Goal: Information Seeking & Learning: Learn about a topic

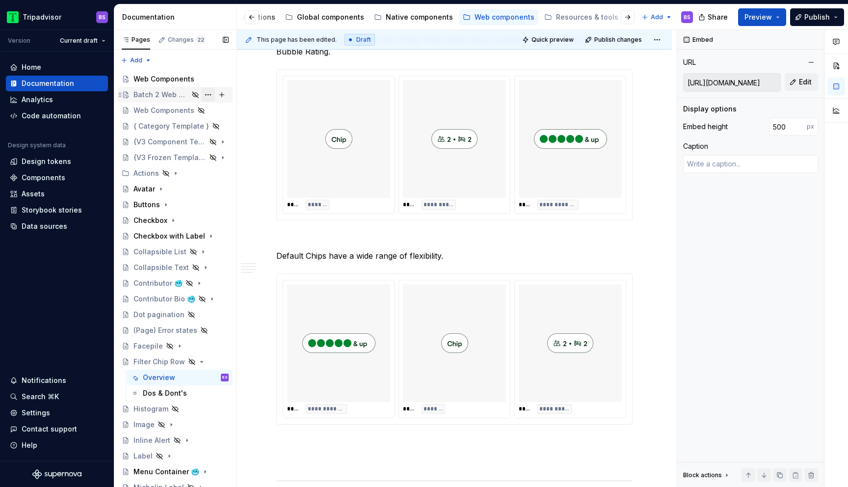
click at [209, 94] on button "Page tree" at bounding box center [208, 95] width 14 height 14
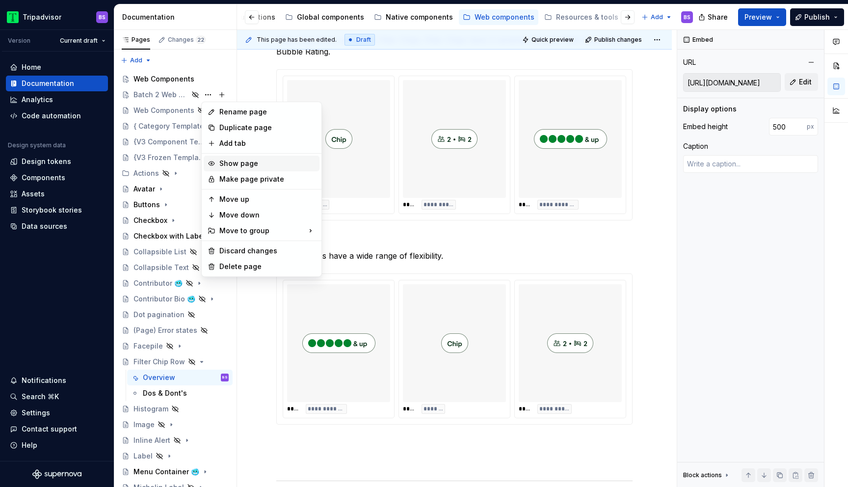
click at [243, 162] on div "Show page" at bounding box center [267, 163] width 96 height 10
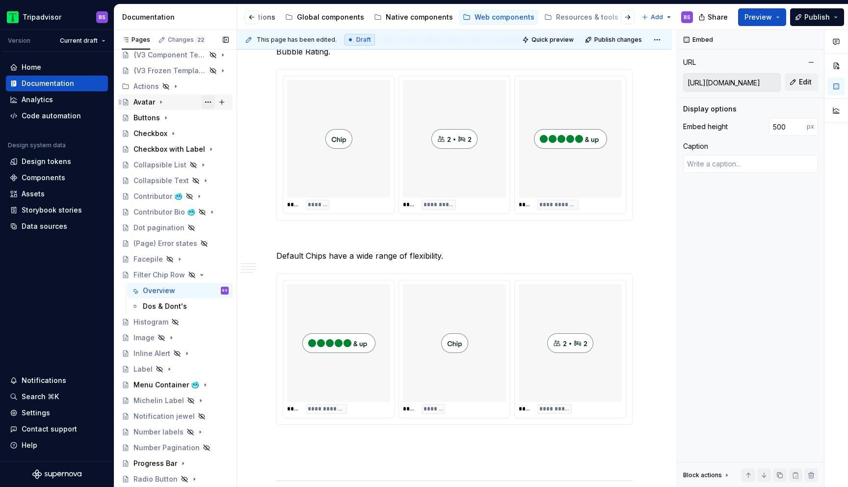
scroll to position [95, 0]
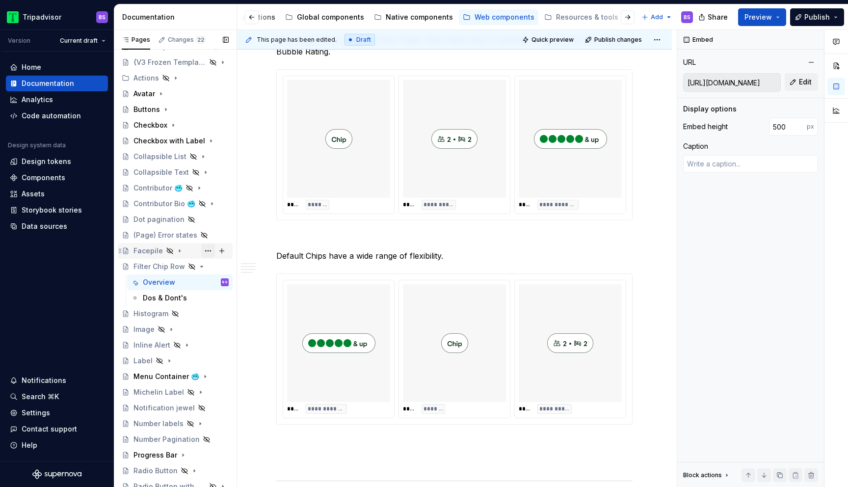
click at [208, 250] on button "Page tree" at bounding box center [208, 251] width 14 height 14
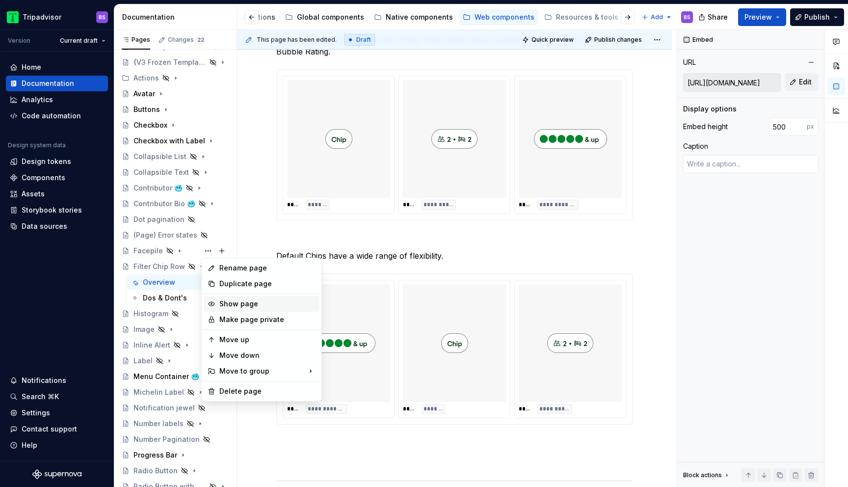
click at [235, 305] on div "Show page" at bounding box center [267, 304] width 96 height 10
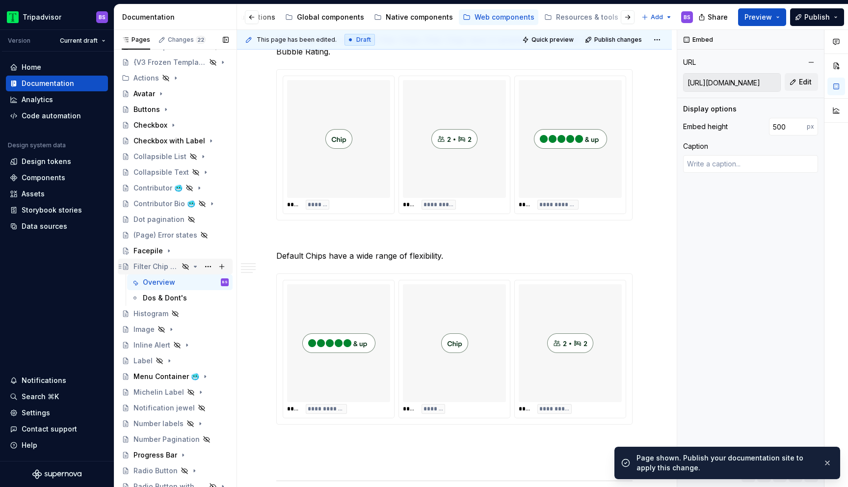
click at [196, 266] on icon "Page tree" at bounding box center [195, 266] width 2 height 1
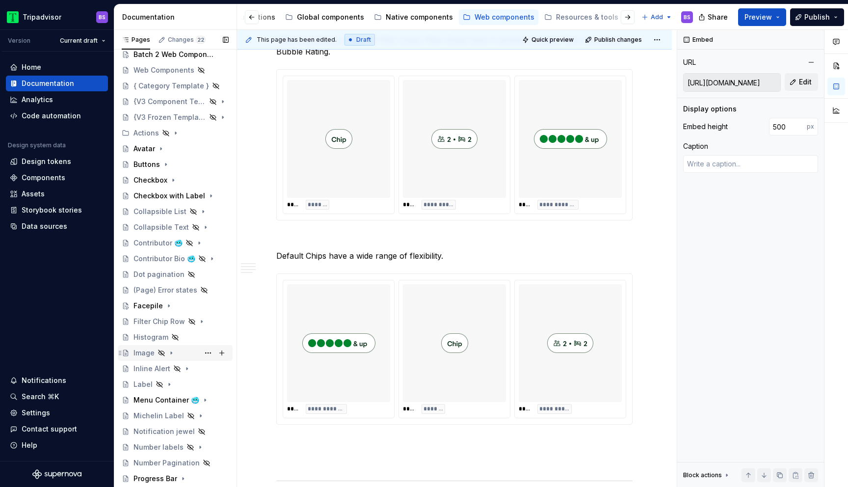
scroll to position [24, 0]
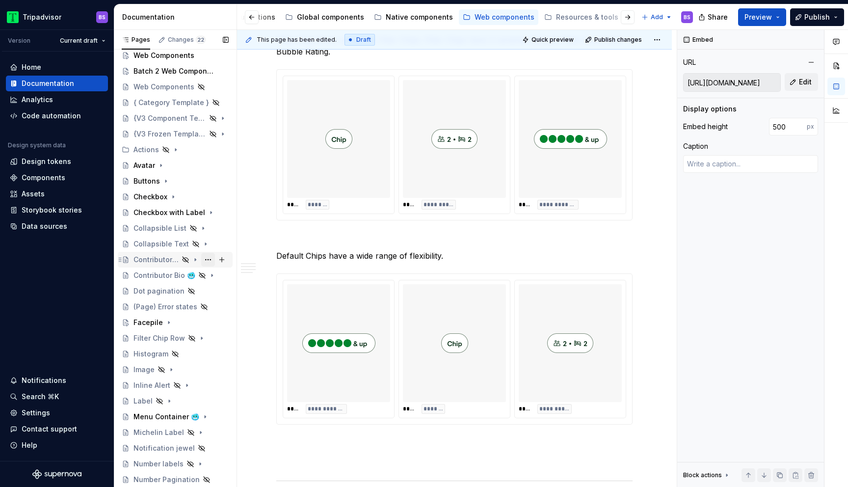
click at [205, 259] on button "Page tree" at bounding box center [208, 260] width 14 height 14
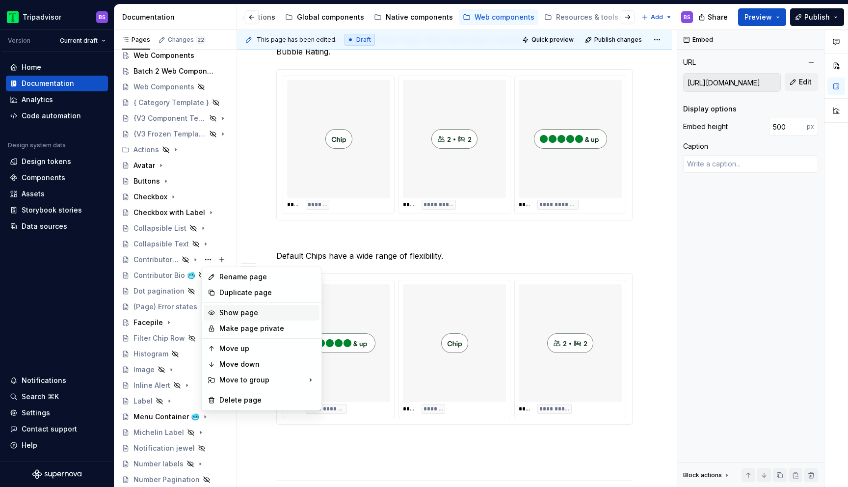
click at [238, 313] on div "Show page" at bounding box center [267, 313] width 96 height 10
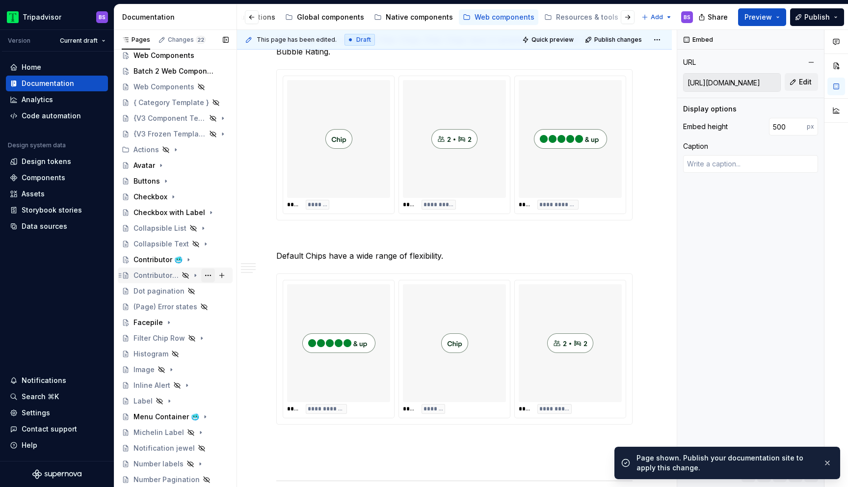
click at [208, 275] on button "Page tree" at bounding box center [208, 275] width 14 height 14
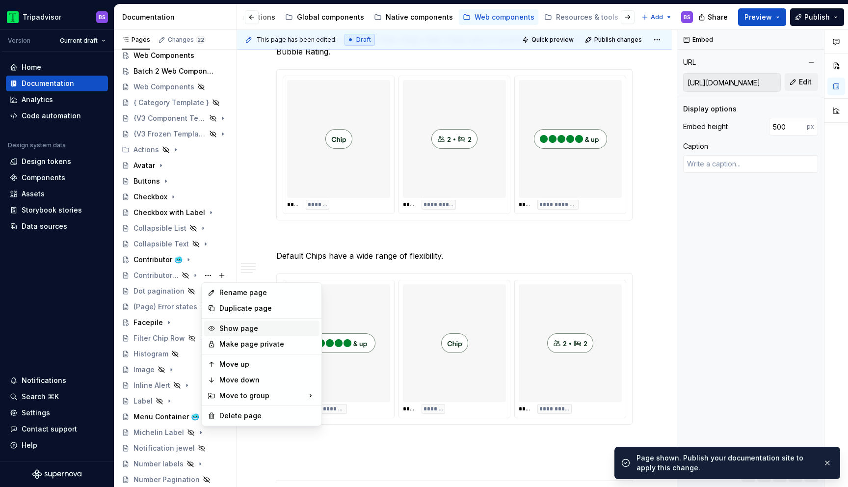
click at [252, 328] on div "Show page" at bounding box center [267, 328] width 96 height 10
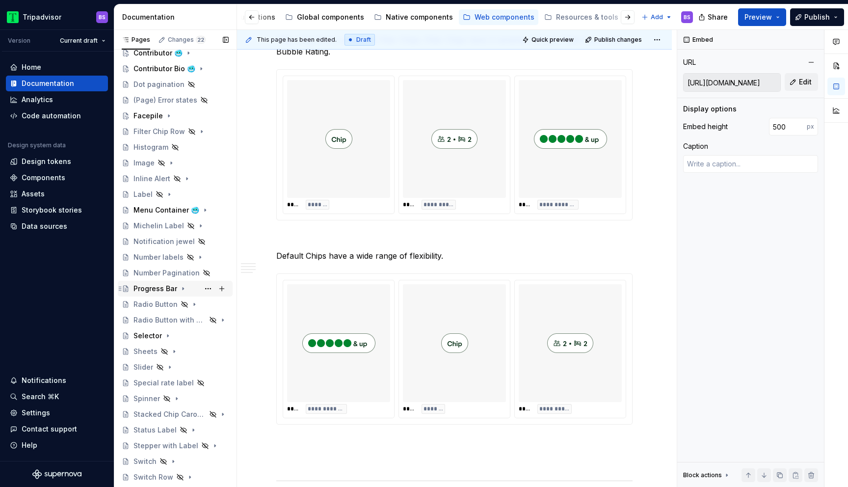
scroll to position [383, 0]
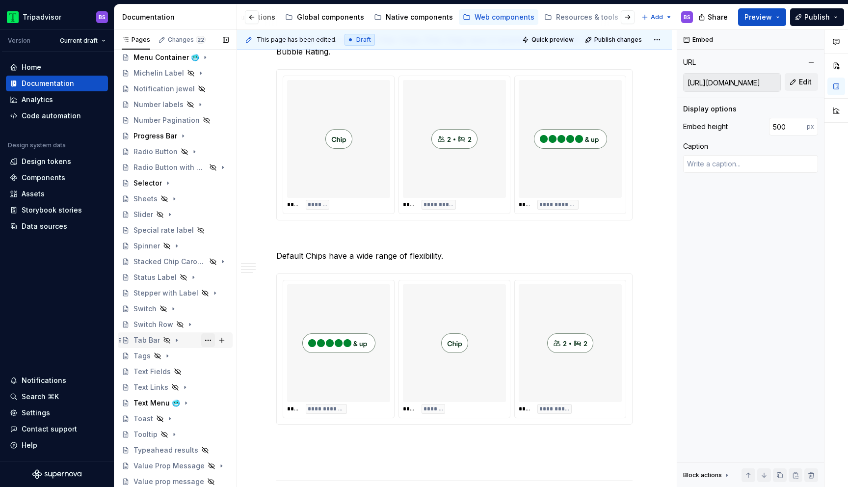
click at [206, 339] on button "Page tree" at bounding box center [208, 340] width 14 height 14
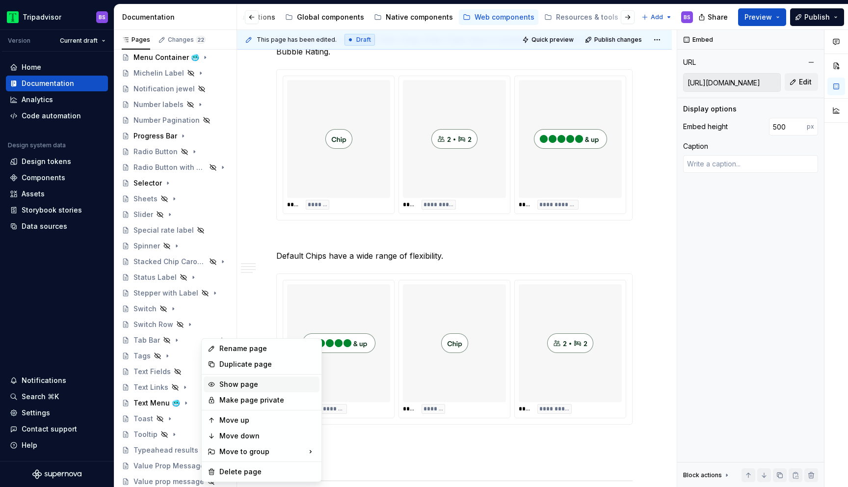
click at [229, 384] on div "Show page" at bounding box center [267, 384] width 96 height 10
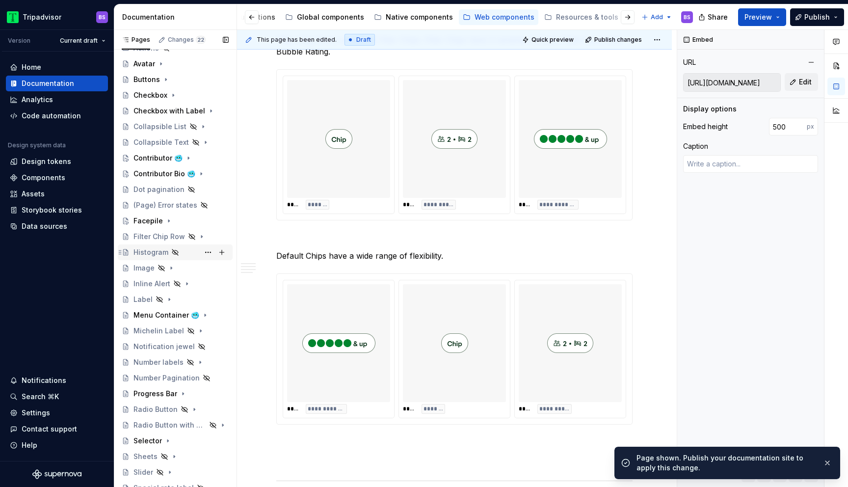
scroll to position [0, 0]
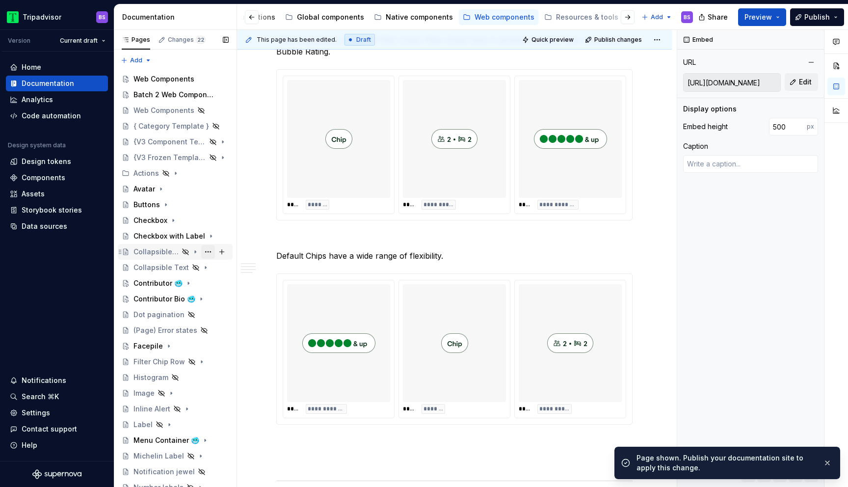
click at [207, 252] on button "Page tree" at bounding box center [208, 252] width 14 height 14
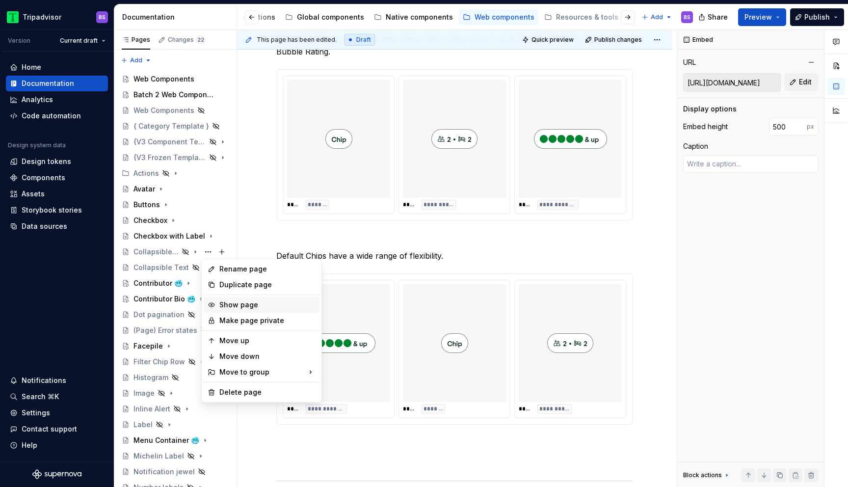
click at [234, 303] on div "Show page" at bounding box center [267, 305] width 96 height 10
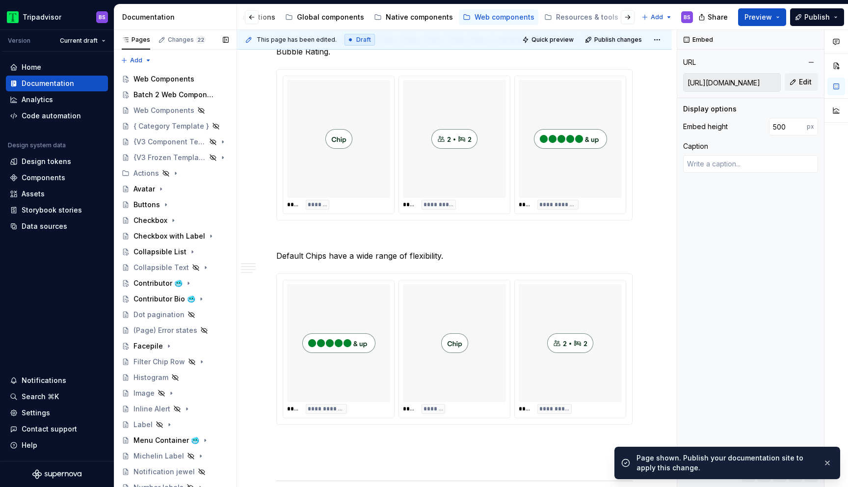
click at [0, 0] on button "Page tree" at bounding box center [0, 0] width 0 height 0
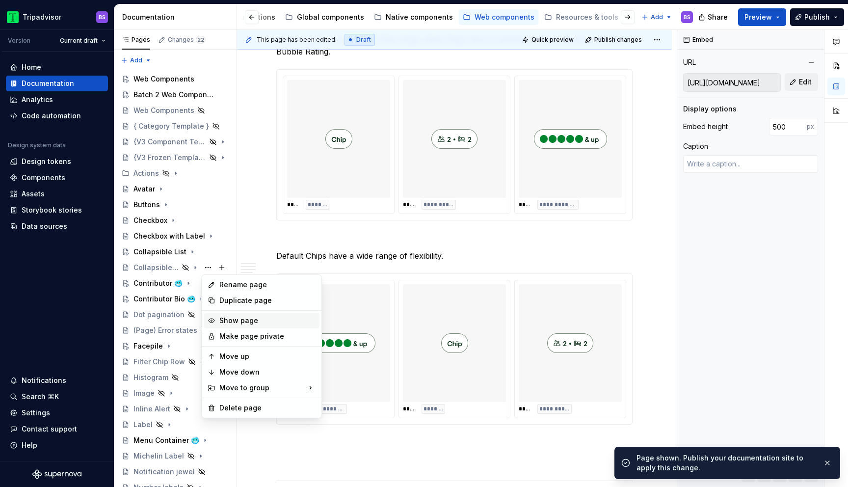
click at [229, 320] on div "Show page" at bounding box center [267, 320] width 96 height 10
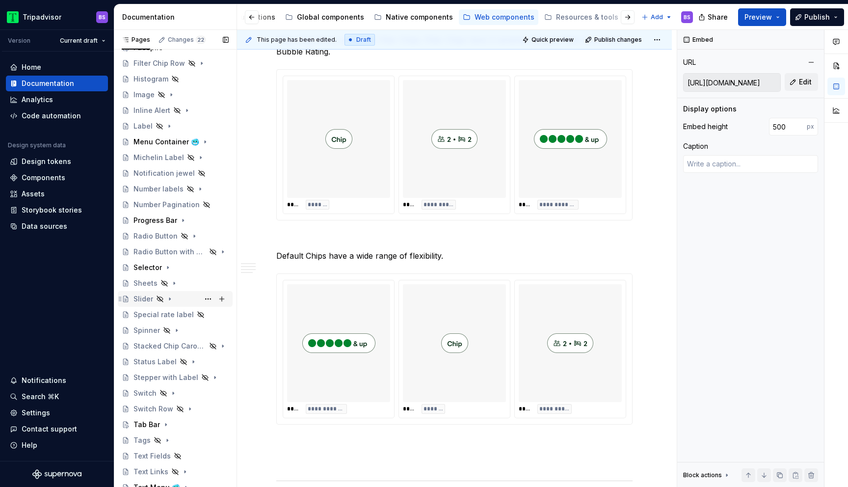
scroll to position [383, 0]
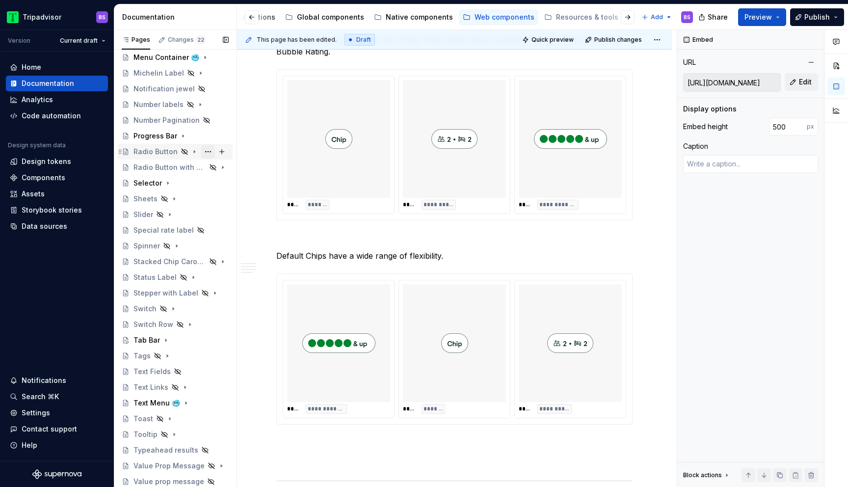
click at [207, 150] on button "Page tree" at bounding box center [208, 152] width 14 height 14
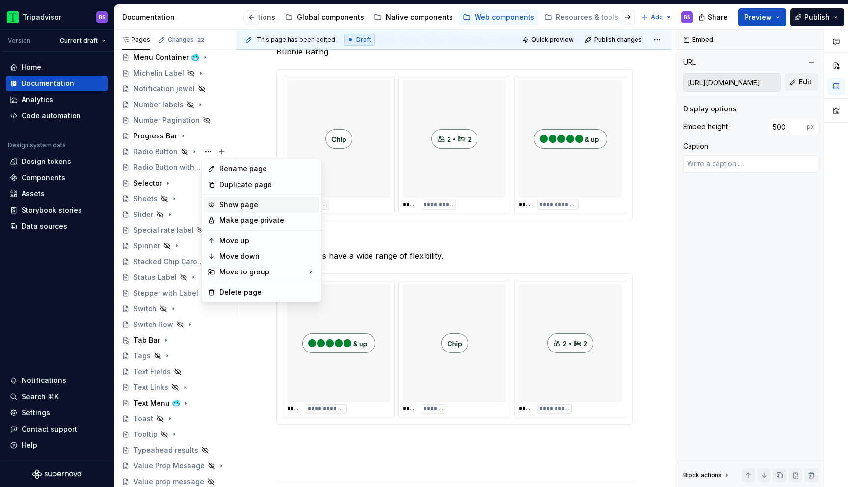
click at [230, 200] on div "Show page" at bounding box center [267, 205] width 96 height 10
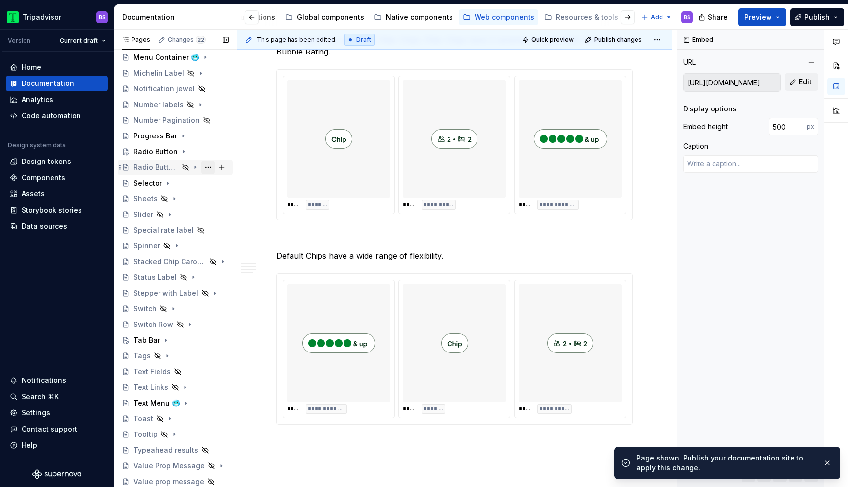
click at [206, 167] on button "Page tree" at bounding box center [208, 167] width 14 height 14
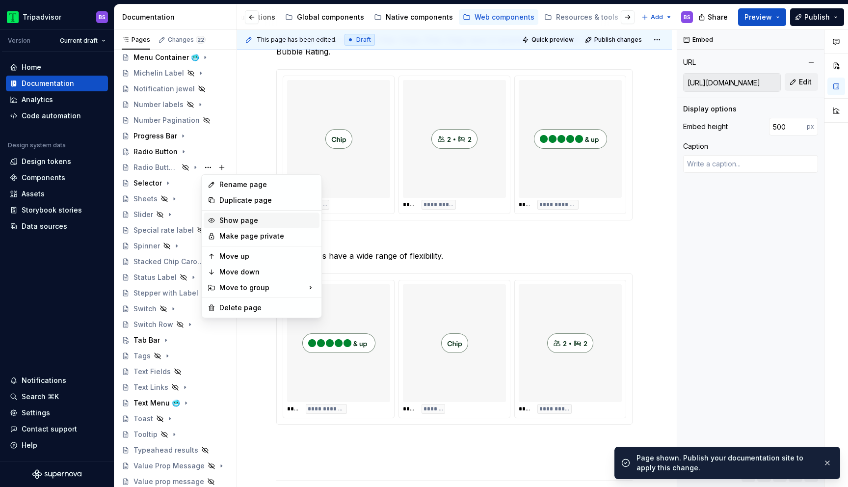
click at [240, 221] on div "Show page" at bounding box center [267, 220] width 96 height 10
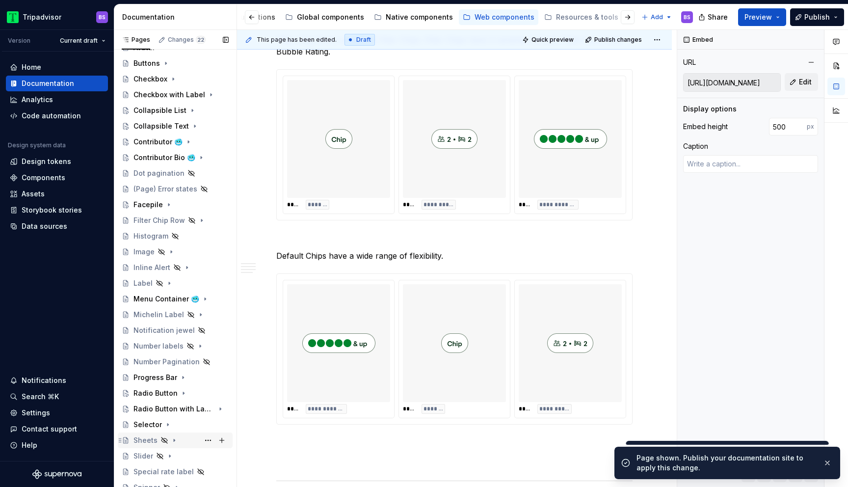
scroll to position [0, 0]
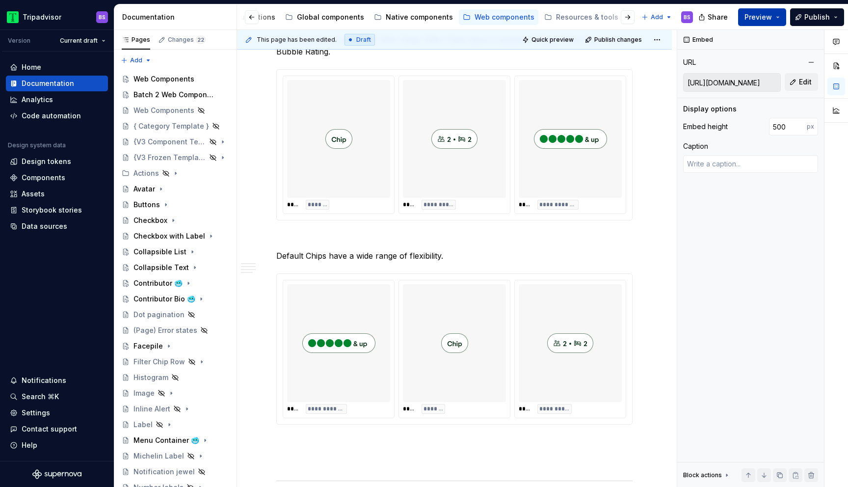
click at [769, 20] on span "Preview" at bounding box center [757, 17] width 27 height 10
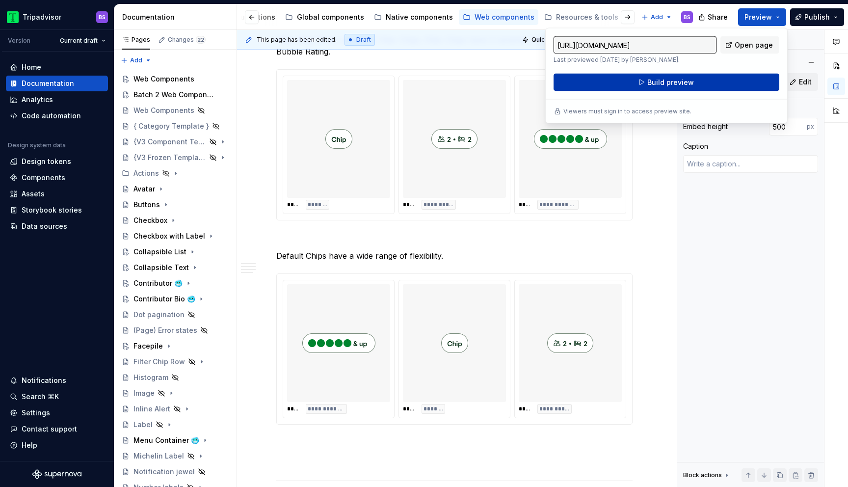
click at [710, 81] on button "Build preview" at bounding box center [666, 83] width 226 height 18
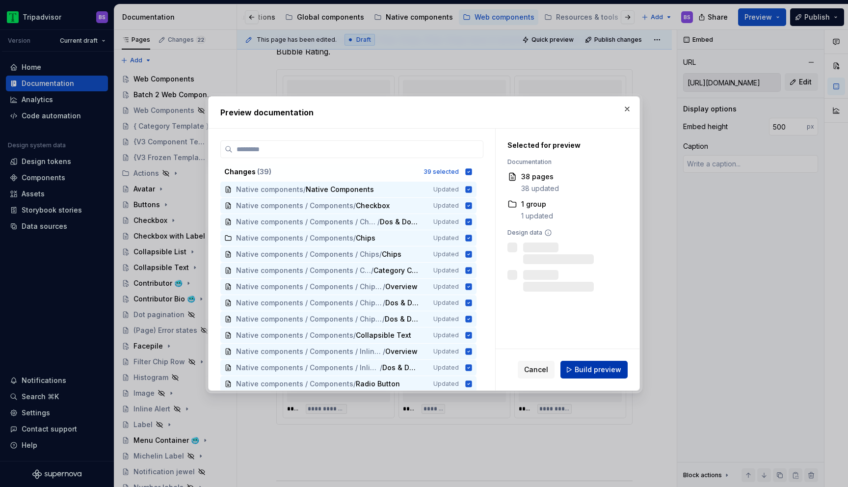
click at [597, 363] on button "Build preview" at bounding box center [593, 369] width 67 height 18
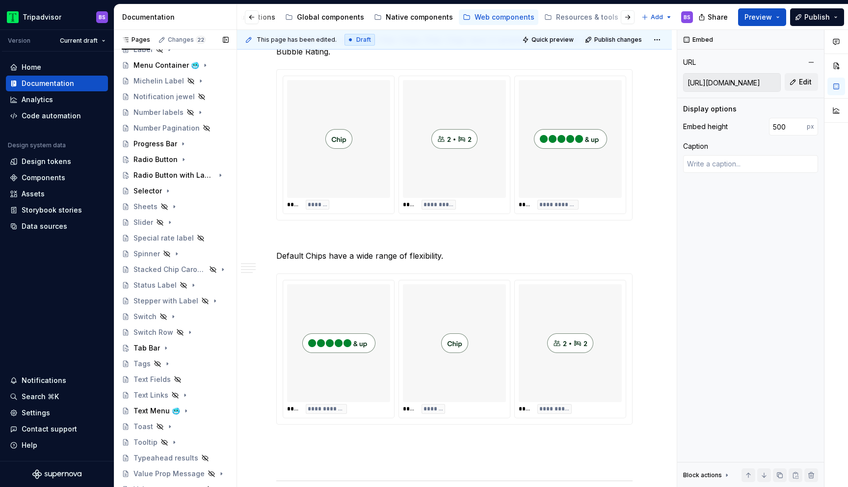
scroll to position [383, 0]
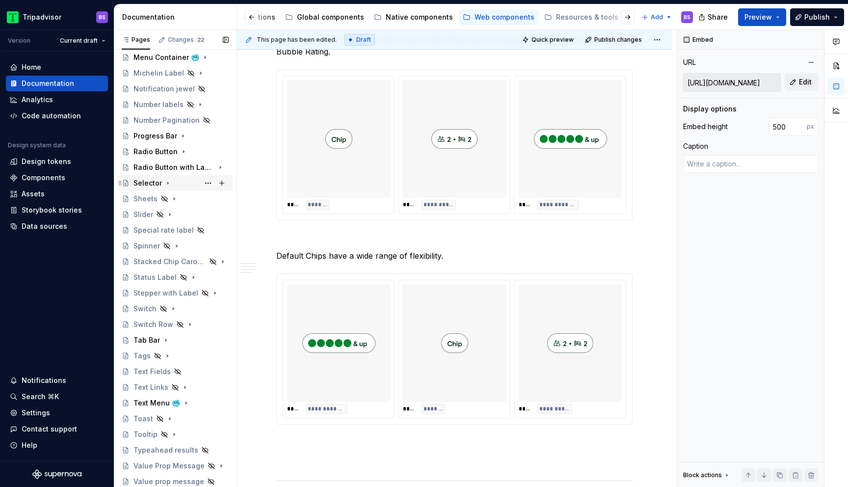
click at [165, 184] on icon "Page tree" at bounding box center [168, 183] width 8 height 8
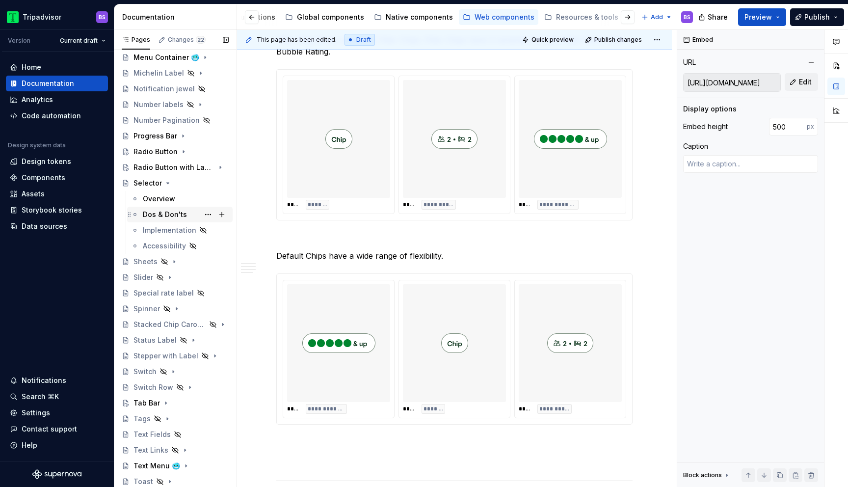
click at [171, 221] on div "Dos & Don'ts" at bounding box center [179, 214] width 105 height 16
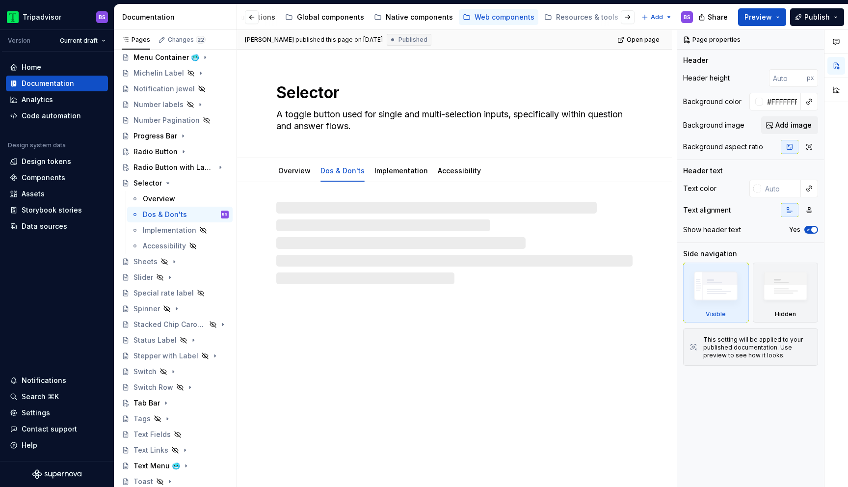
click at [497, 297] on div "Selector A toggle button used for single and multi-selection inputs, specifical…" at bounding box center [454, 268] width 435 height 437
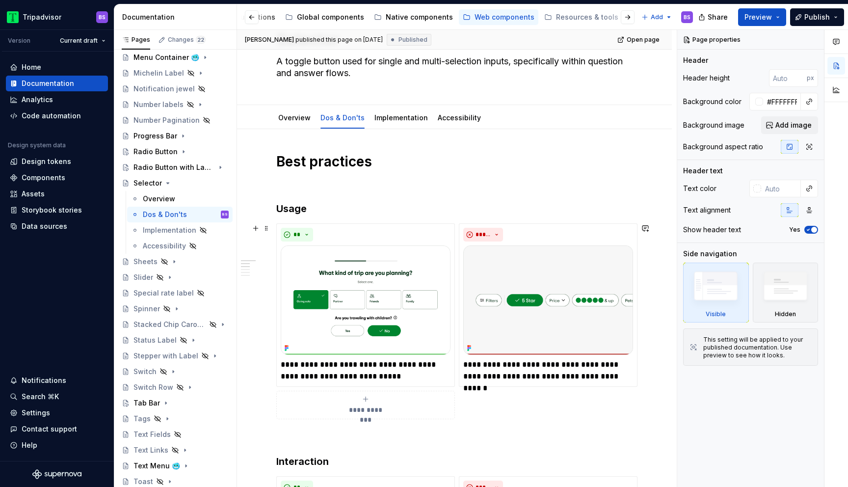
scroll to position [14, 0]
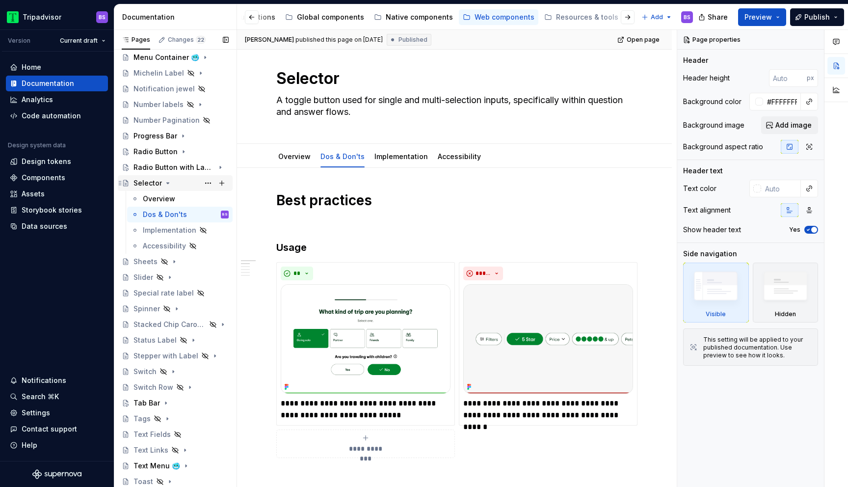
click at [169, 183] on icon "Page tree" at bounding box center [168, 183] width 8 height 8
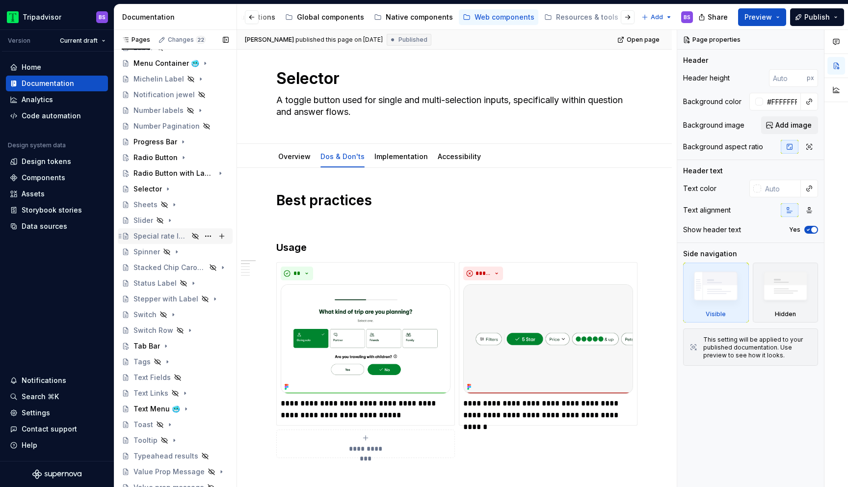
scroll to position [383, 0]
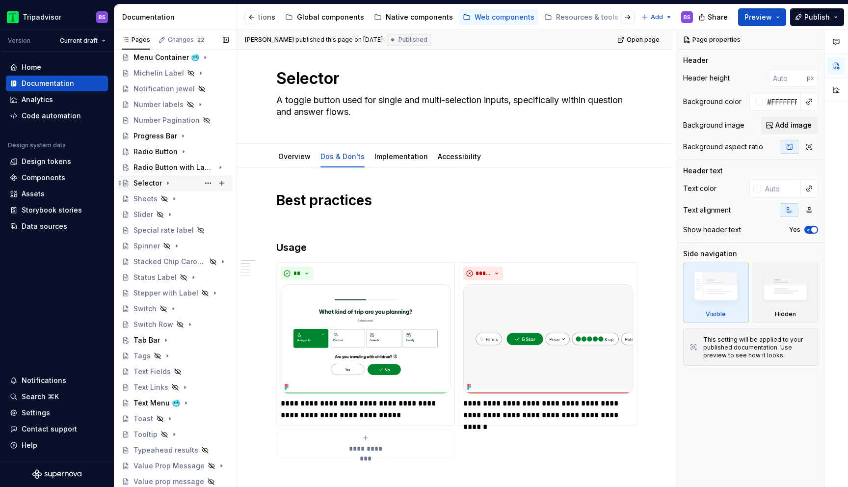
click at [169, 182] on icon "Page tree" at bounding box center [168, 183] width 8 height 8
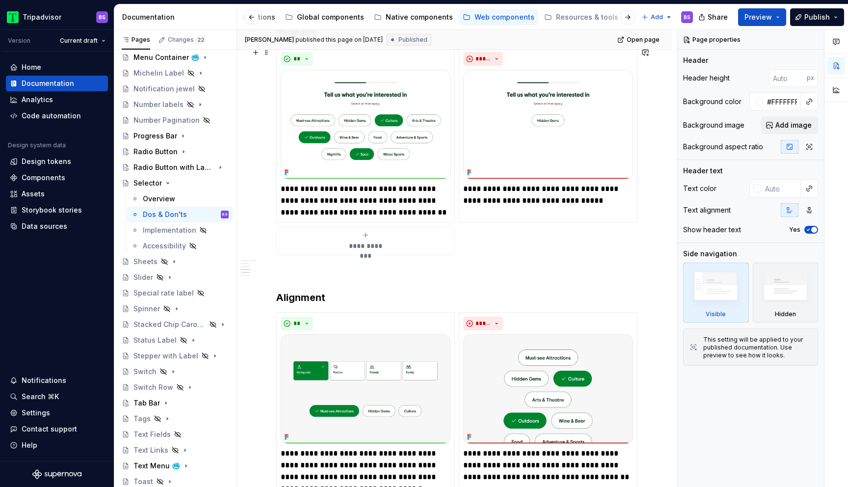
scroll to position [684, 0]
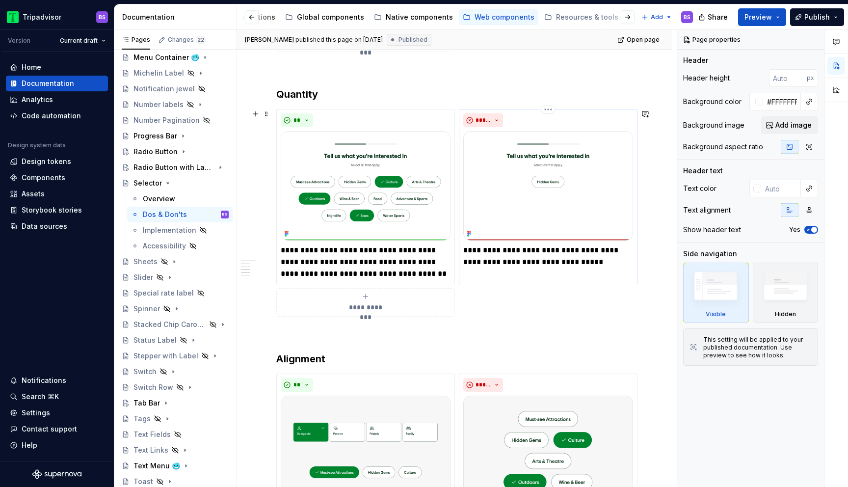
click at [600, 263] on p "**********" at bounding box center [548, 256] width 170 height 24
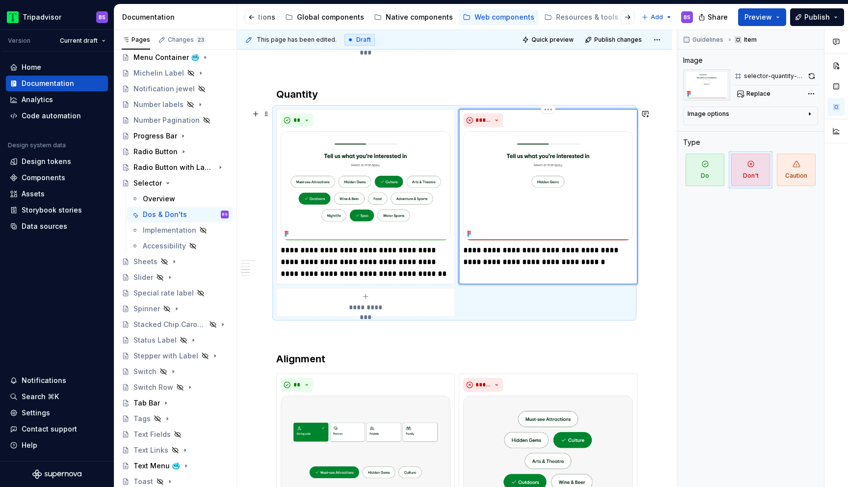
type textarea "*"
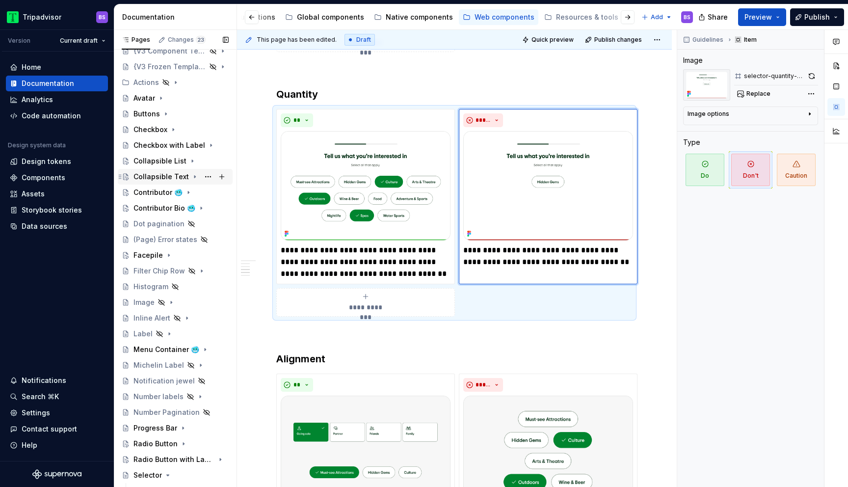
scroll to position [0, 0]
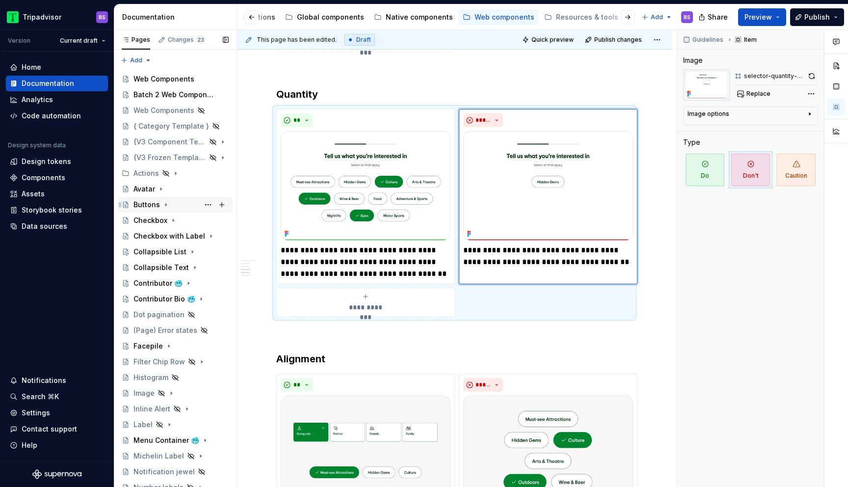
click at [168, 204] on div "Buttons" at bounding box center [180, 205] width 95 height 14
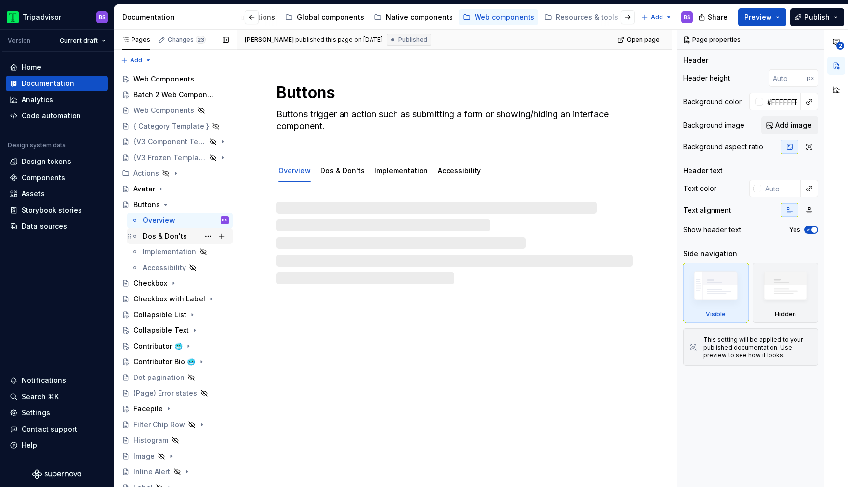
click at [174, 231] on div "Dos & Don'ts" at bounding box center [165, 236] width 44 height 10
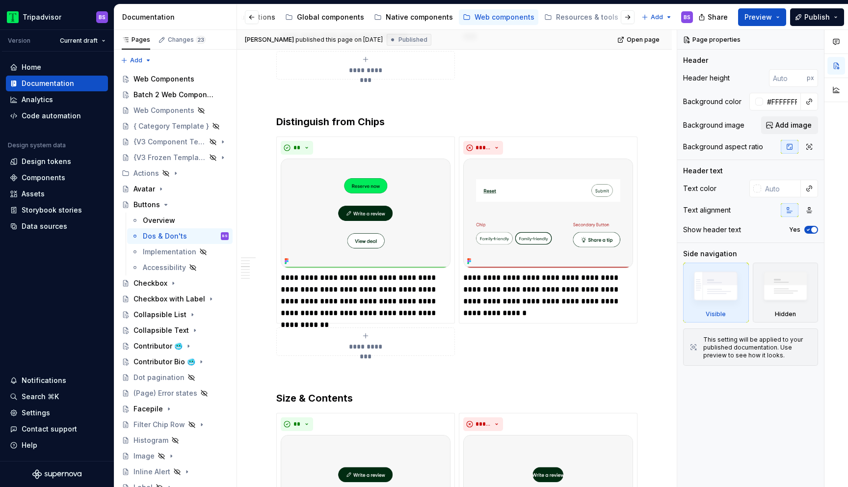
scroll to position [813, 0]
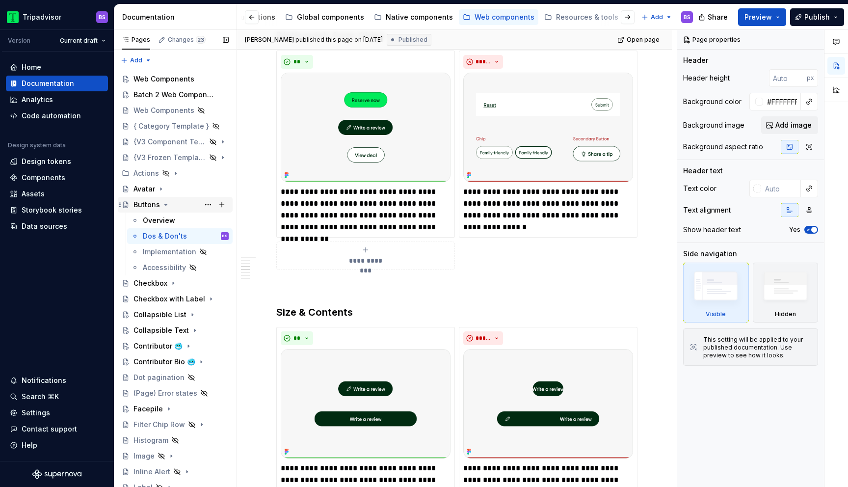
click at [165, 206] on icon "Page tree" at bounding box center [166, 205] width 8 height 8
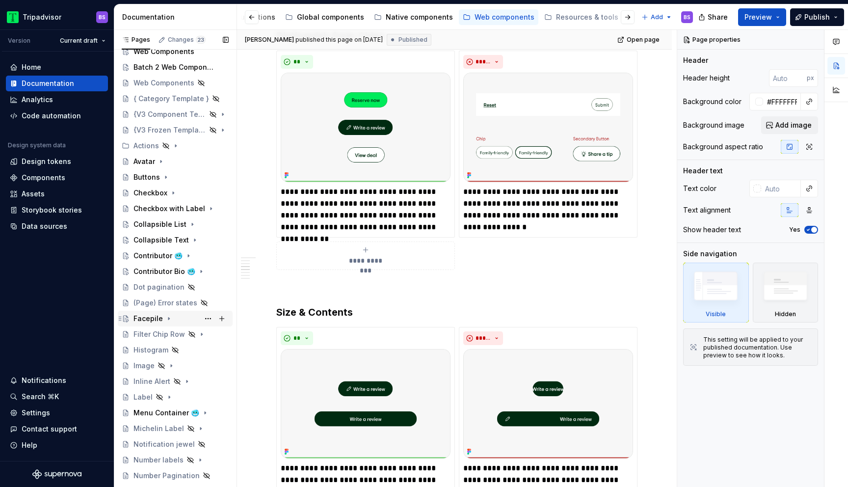
scroll to position [26, 0]
click at [198, 337] on icon "Page tree" at bounding box center [195, 336] width 8 height 8
click at [190, 353] on div "Overview" at bounding box center [186, 352] width 86 height 14
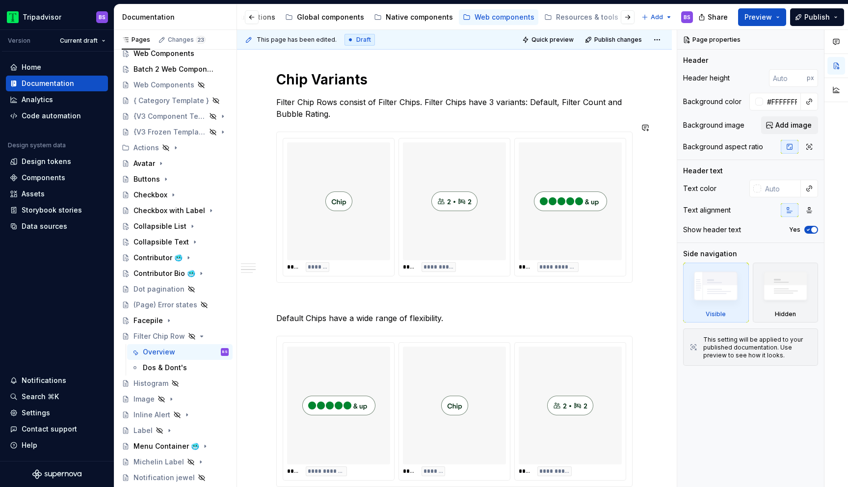
scroll to position [748, 0]
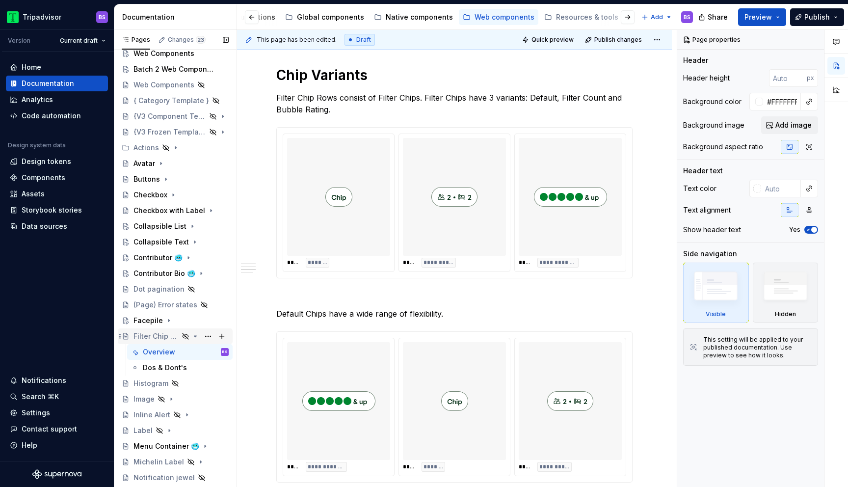
click at [194, 335] on icon "Page tree" at bounding box center [195, 335] width 2 height 1
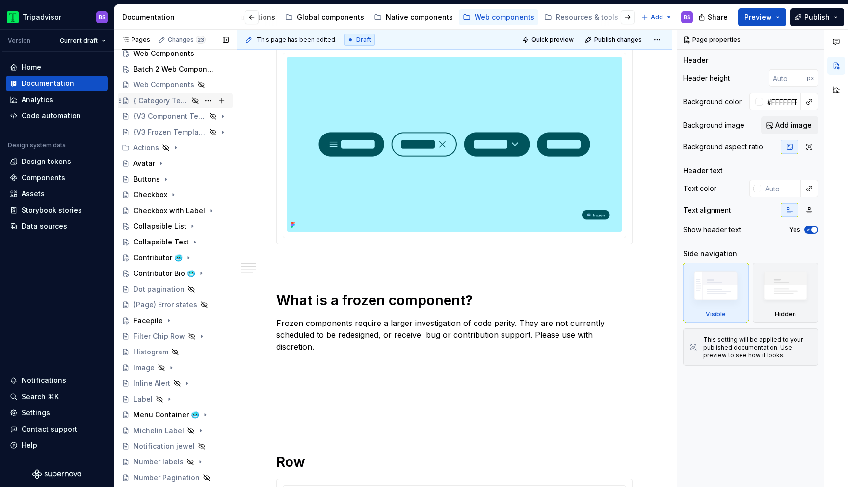
scroll to position [0, 0]
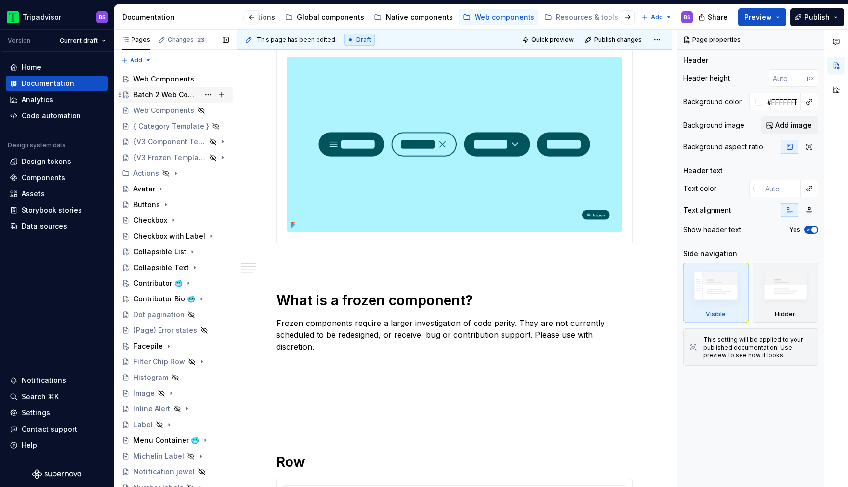
click at [170, 92] on div "Batch 2 Web Components" at bounding box center [166, 95] width 66 height 10
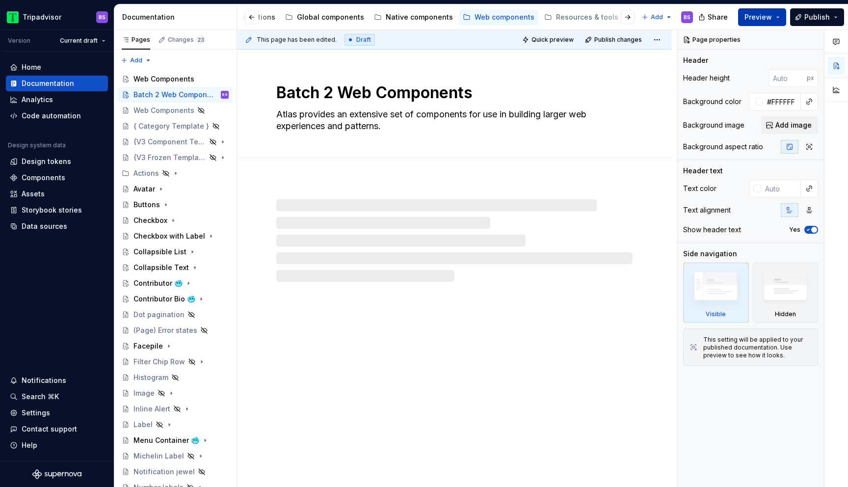
click at [769, 18] on span "Preview" at bounding box center [757, 17] width 27 height 10
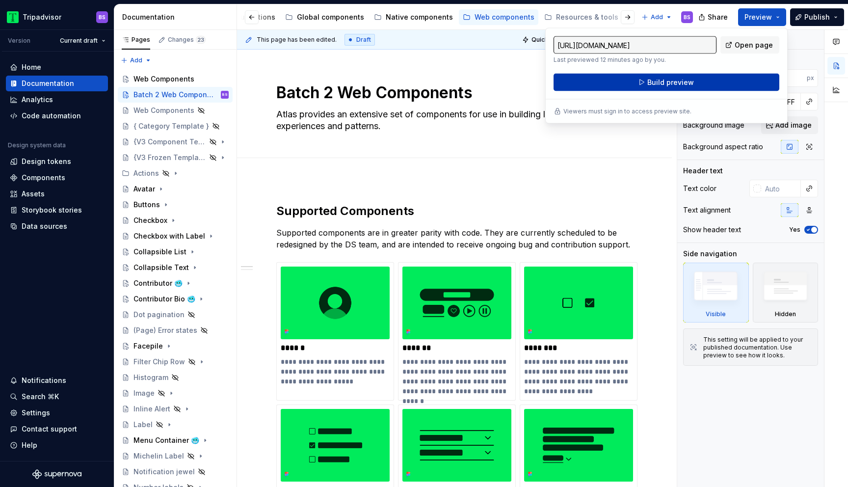
click at [687, 84] on span "Build preview" at bounding box center [670, 82] width 47 height 10
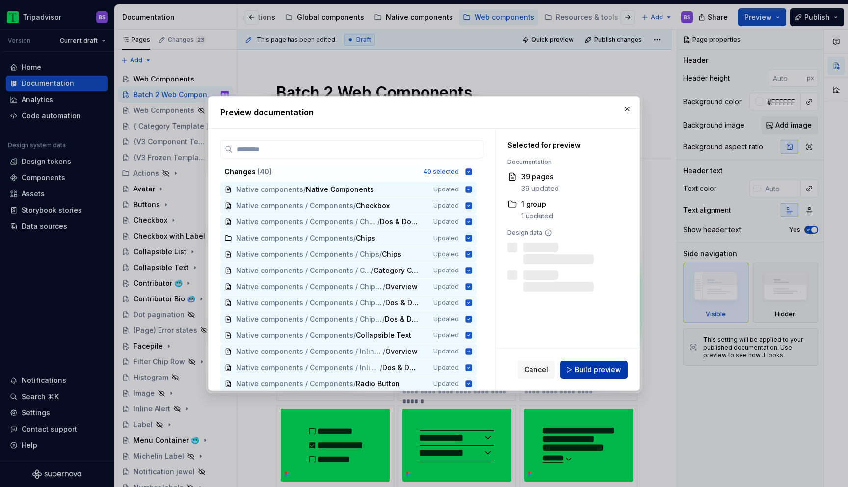
click at [590, 362] on button "Build preview" at bounding box center [593, 369] width 67 height 18
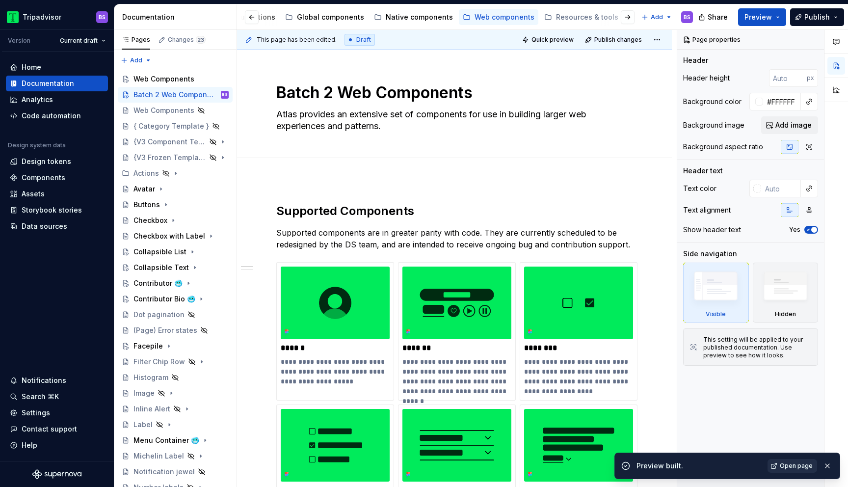
click at [807, 465] on span "Open page" at bounding box center [795, 466] width 33 height 8
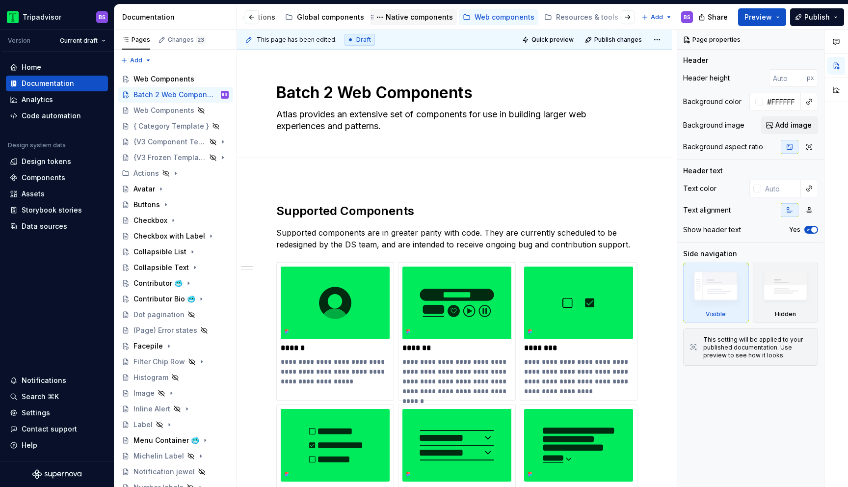
click at [401, 20] on div "Native components" at bounding box center [419, 17] width 67 height 10
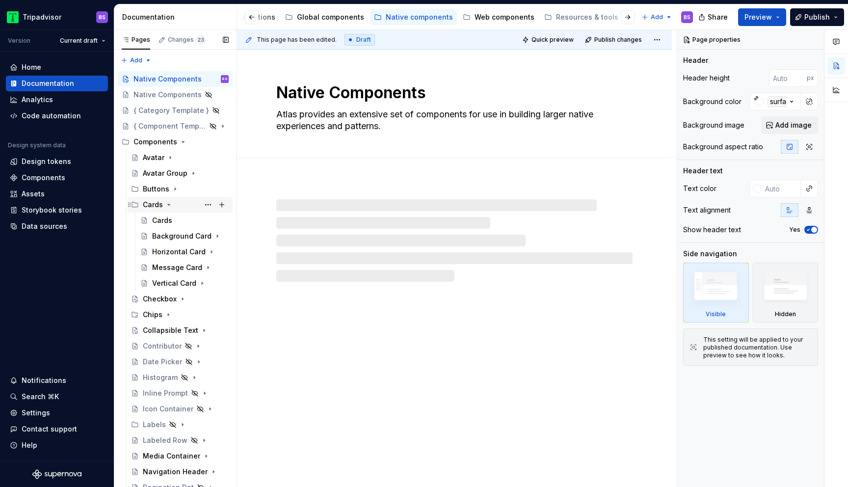
click at [168, 206] on icon "Page tree" at bounding box center [169, 205] width 8 height 8
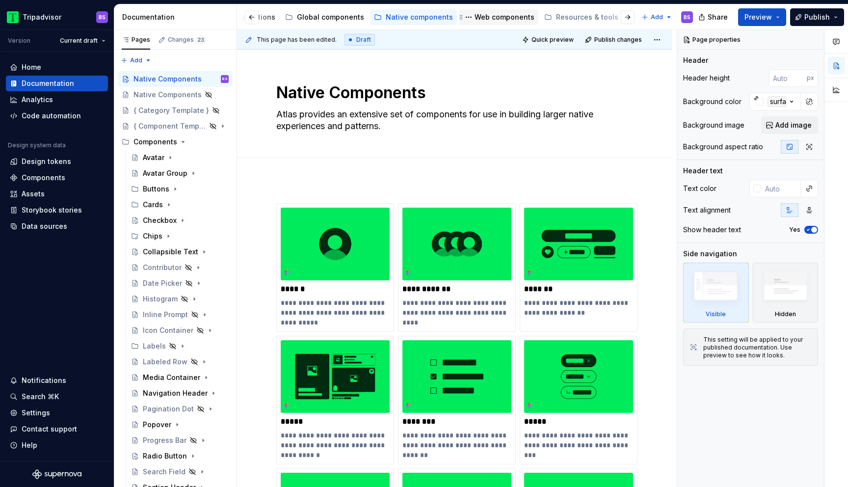
click at [477, 17] on div "Web components" at bounding box center [504, 17] width 60 height 10
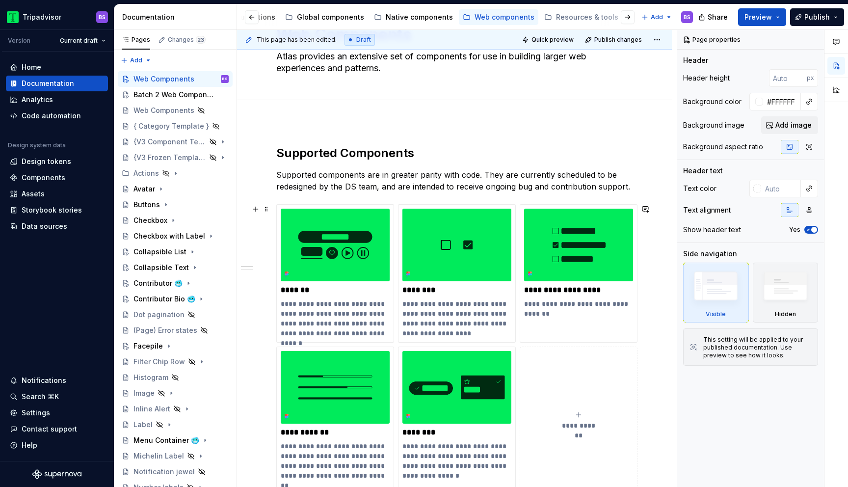
scroll to position [64, 0]
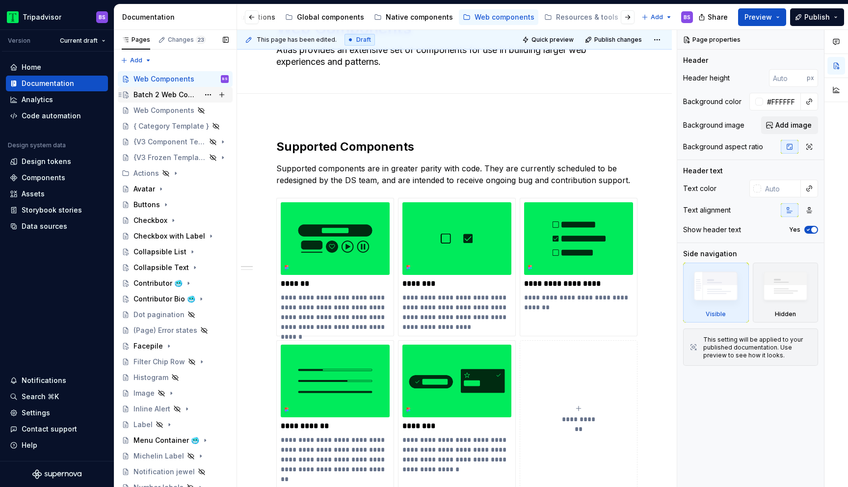
click at [184, 94] on div "Batch 2 Web Components" at bounding box center [166, 95] width 66 height 10
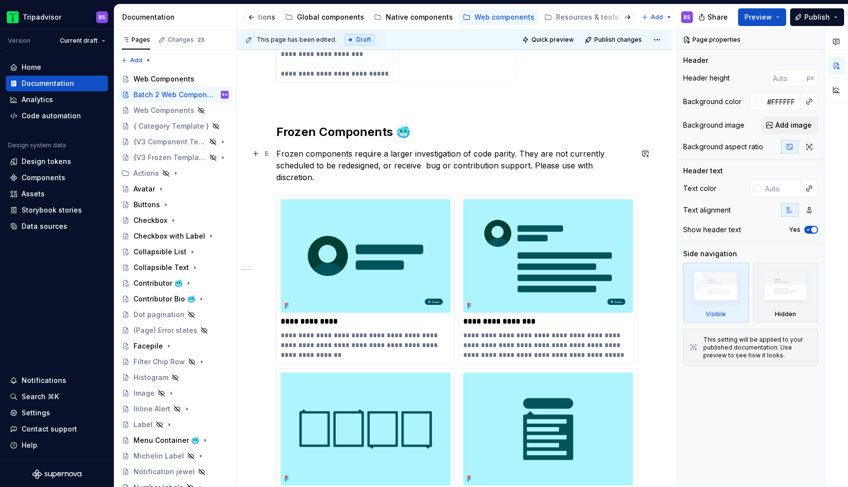
scroll to position [772, 0]
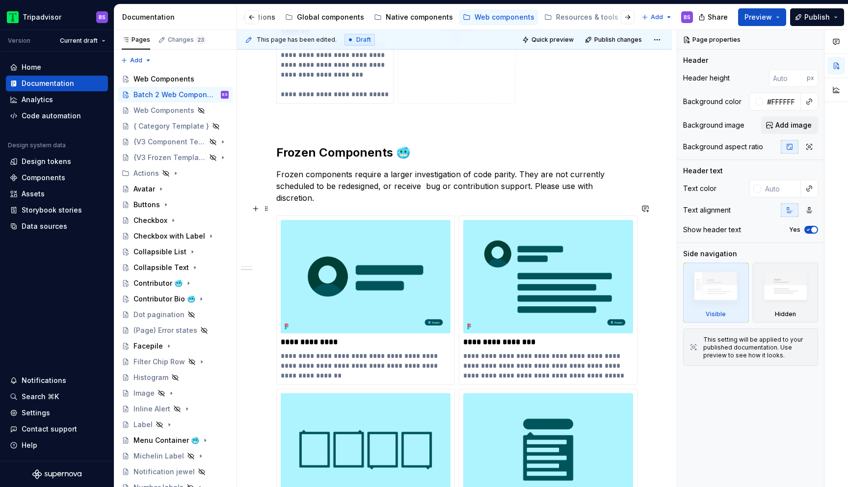
click at [456, 231] on div "**********" at bounding box center [454, 402] width 356 height 374
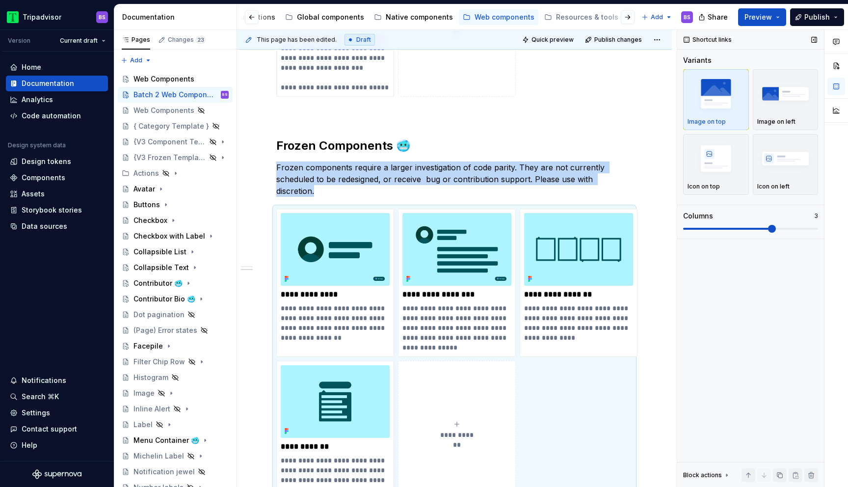
scroll to position [863, 0]
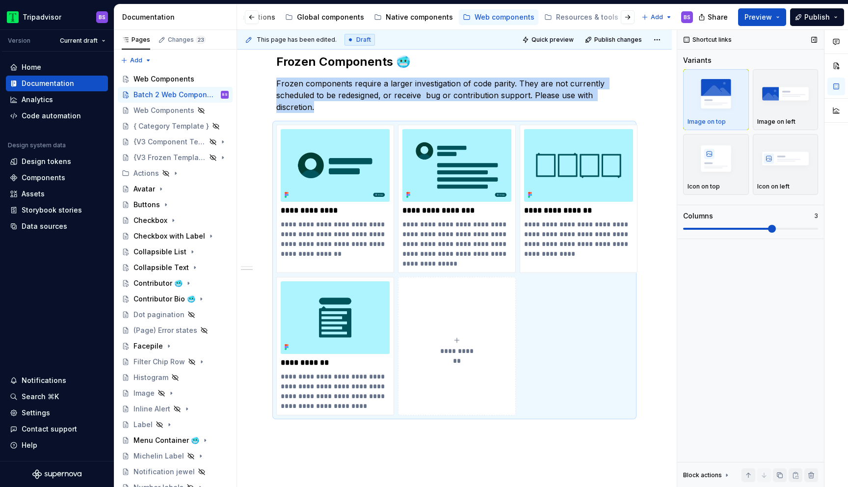
click at [768, 231] on span at bounding box center [772, 229] width 8 height 8
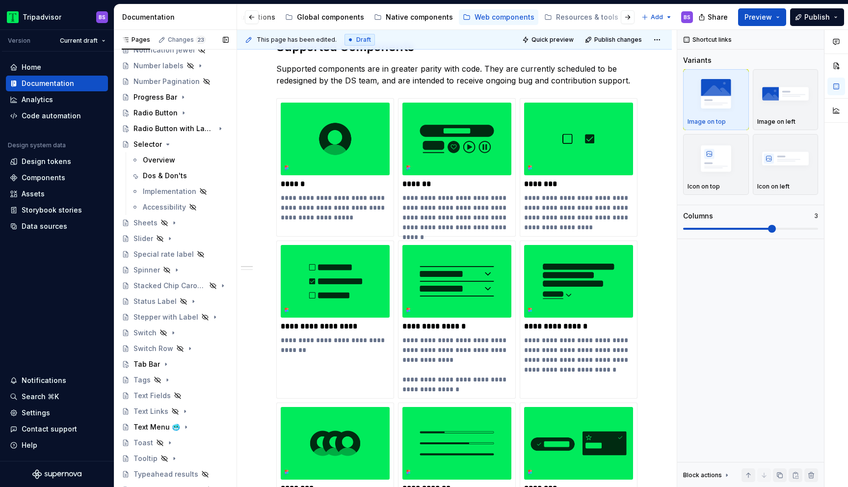
scroll to position [445, 0]
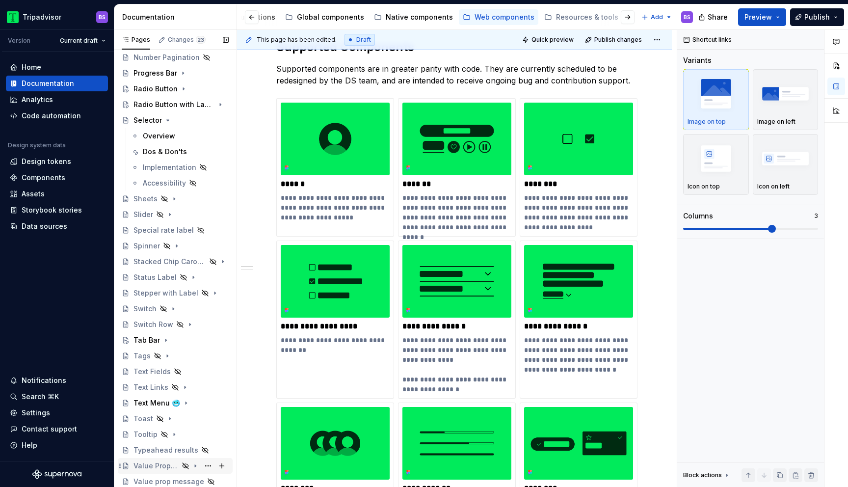
click at [198, 466] on icon "Page tree" at bounding box center [195, 466] width 8 height 8
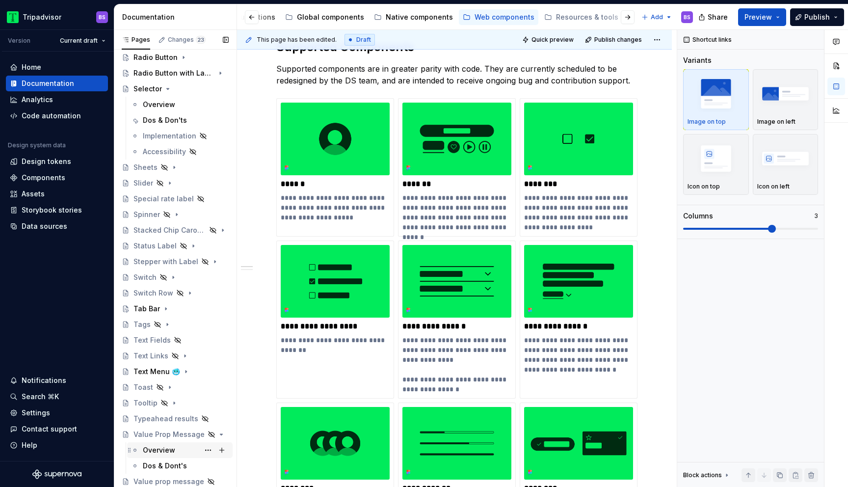
click at [164, 448] on div "Overview" at bounding box center [159, 450] width 32 height 10
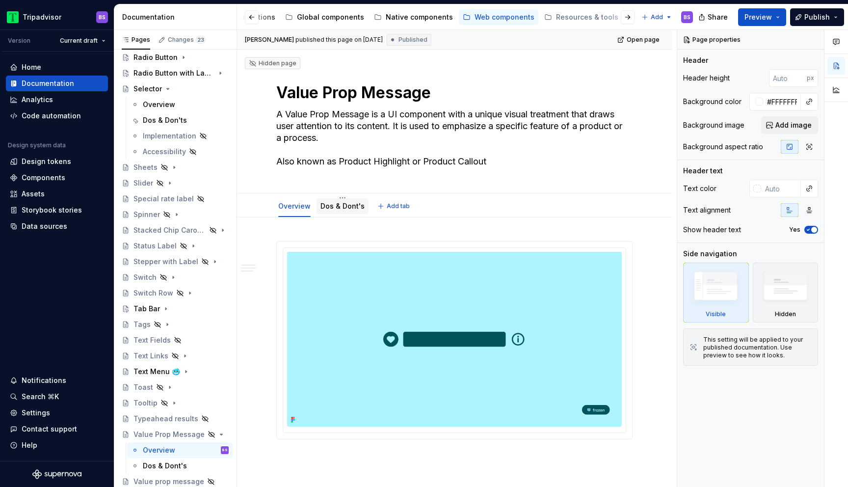
click at [336, 205] on link "Dos & Dont's" at bounding box center [342, 206] width 44 height 8
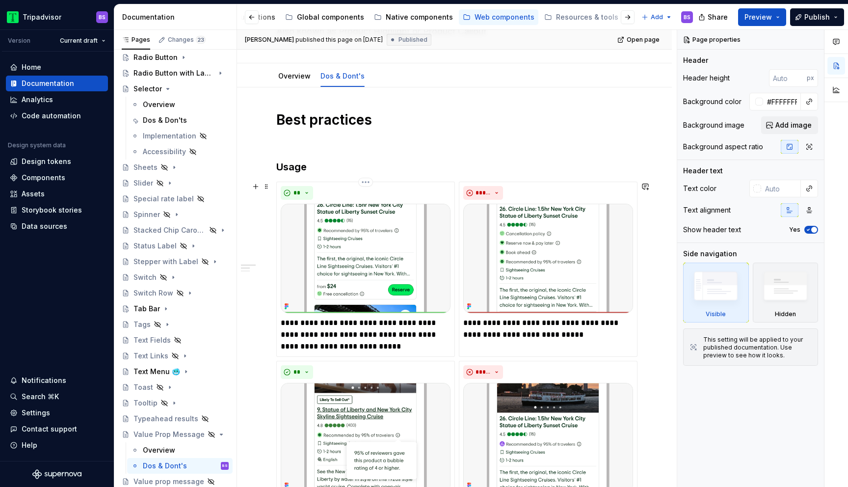
scroll to position [55, 0]
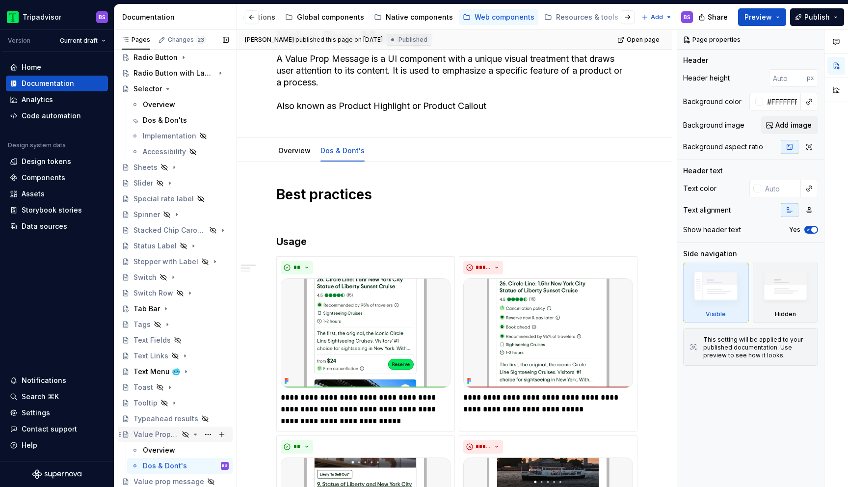
click at [196, 434] on icon "Page tree" at bounding box center [195, 434] width 2 height 1
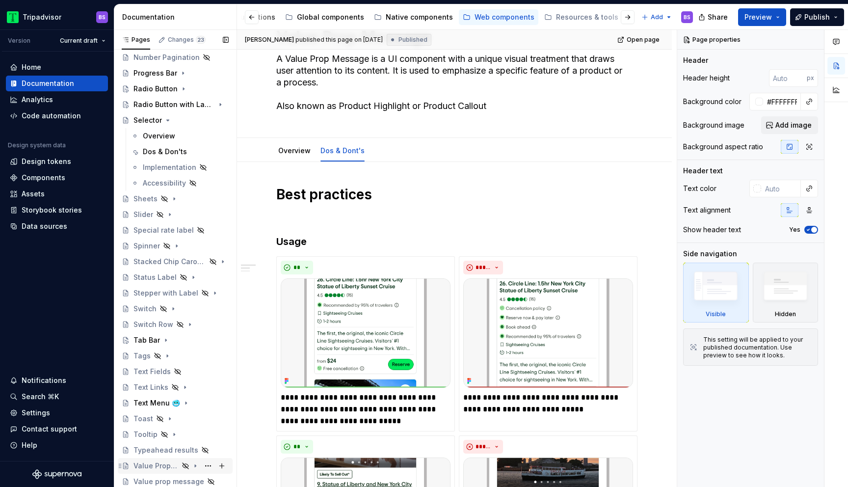
scroll to position [445, 0]
click at [175, 434] on icon "Page tree" at bounding box center [174, 434] width 8 height 8
click at [176, 459] on div "Dos & Don'ts" at bounding box center [186, 466] width 86 height 14
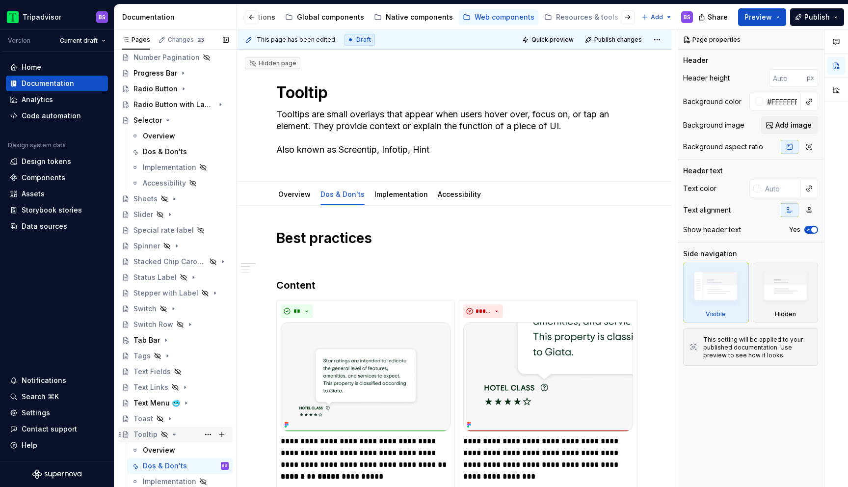
click at [173, 434] on icon "Page tree" at bounding box center [174, 434] width 2 height 1
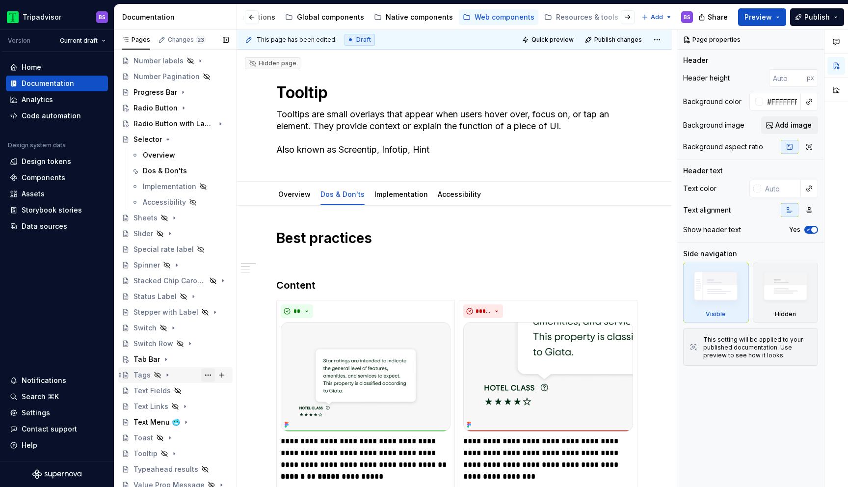
scroll to position [445, 0]
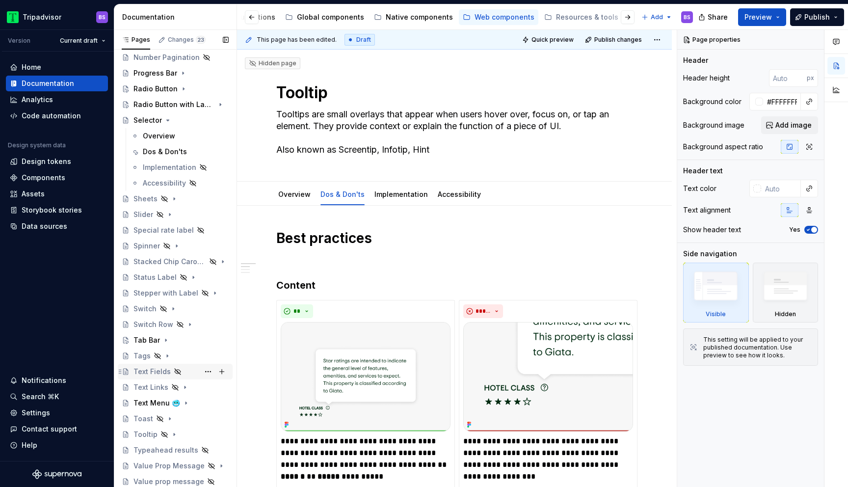
click at [185, 372] on div "Text Fields" at bounding box center [180, 371] width 95 height 14
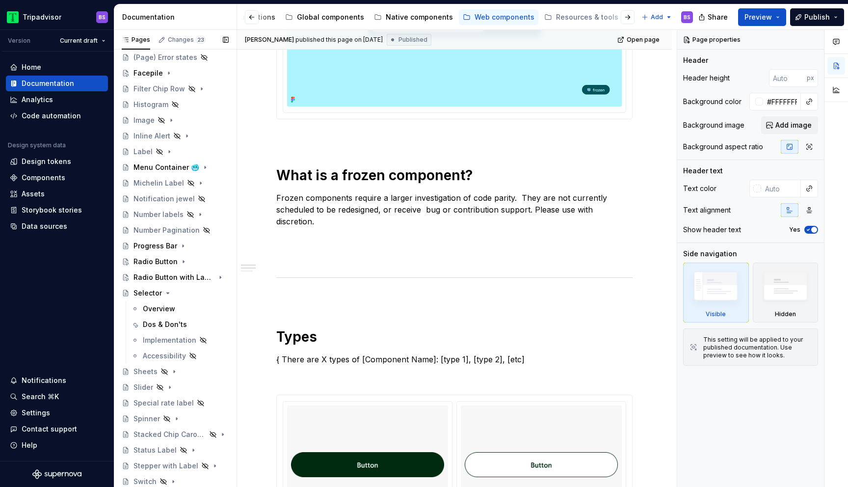
scroll to position [280, 0]
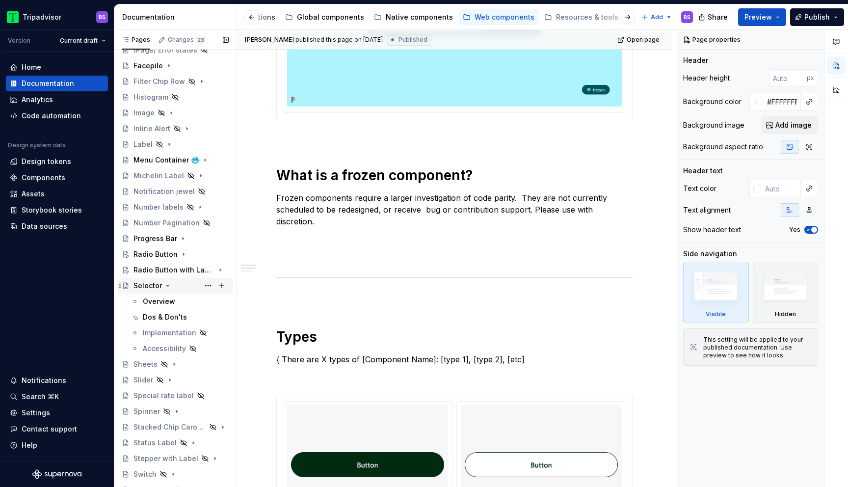
click at [165, 284] on icon "Page tree" at bounding box center [168, 286] width 8 height 8
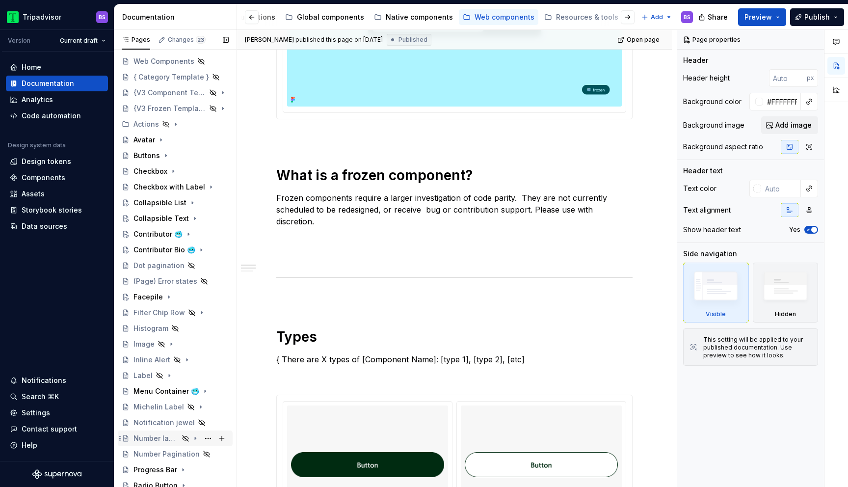
scroll to position [0, 0]
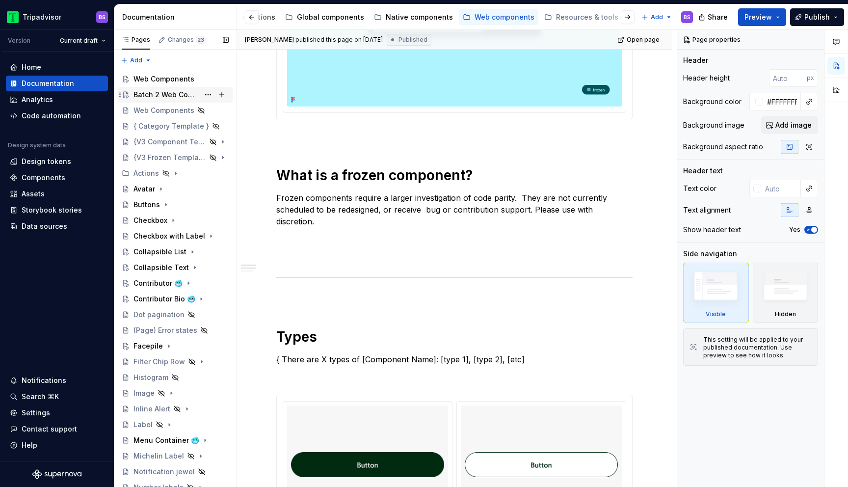
click at [161, 92] on div "Batch 2 Web Components" at bounding box center [166, 95] width 66 height 10
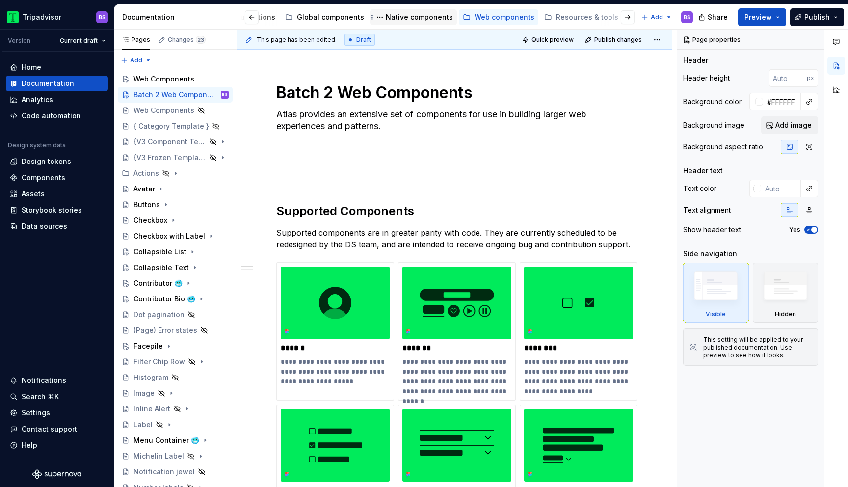
click at [424, 20] on div "Native components" at bounding box center [419, 17] width 67 height 10
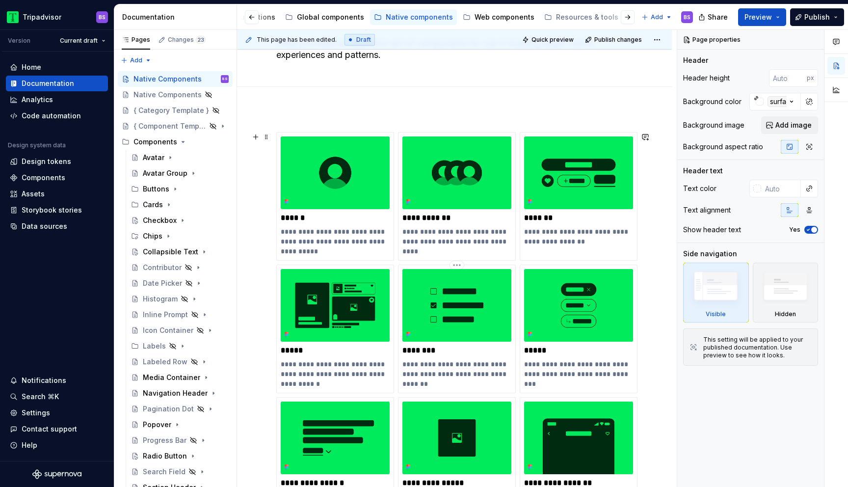
scroll to position [82, 0]
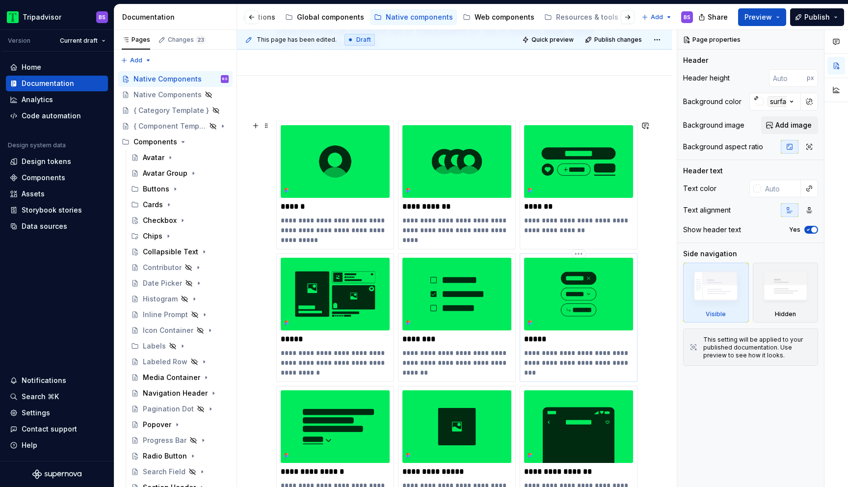
click at [551, 319] on img at bounding box center [578, 293] width 109 height 73
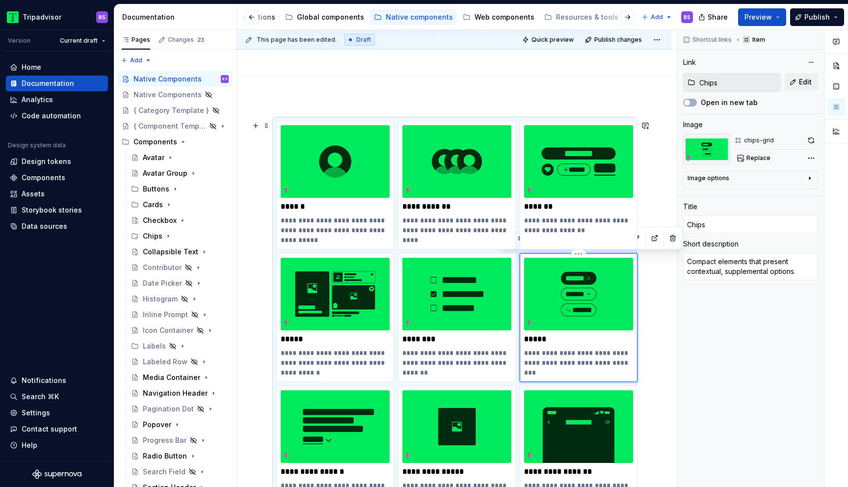
click at [608, 324] on img at bounding box center [578, 293] width 109 height 73
click at [166, 235] on icon "Page tree" at bounding box center [168, 236] width 8 height 8
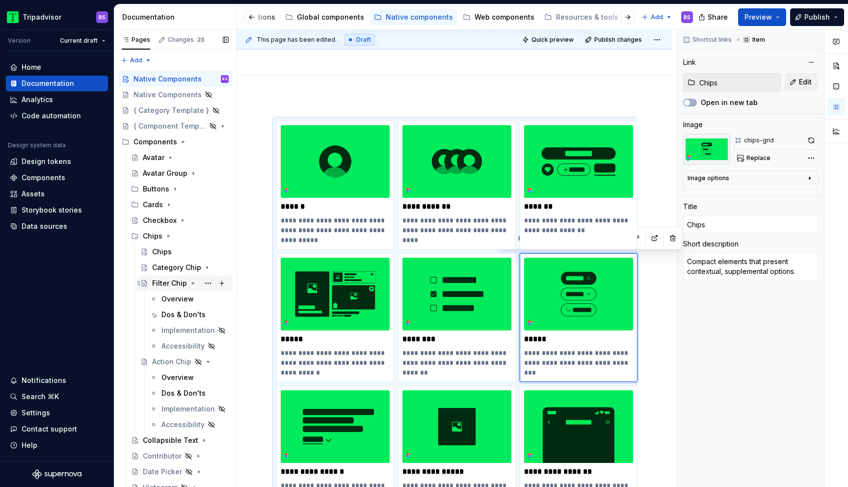
click at [192, 283] on icon "Page tree" at bounding box center [193, 283] width 2 height 1
click at [192, 283] on icon "Page tree" at bounding box center [192, 283] width 1 height 2
click at [184, 317] on div "Dos & Don'ts" at bounding box center [180, 314] width 38 height 10
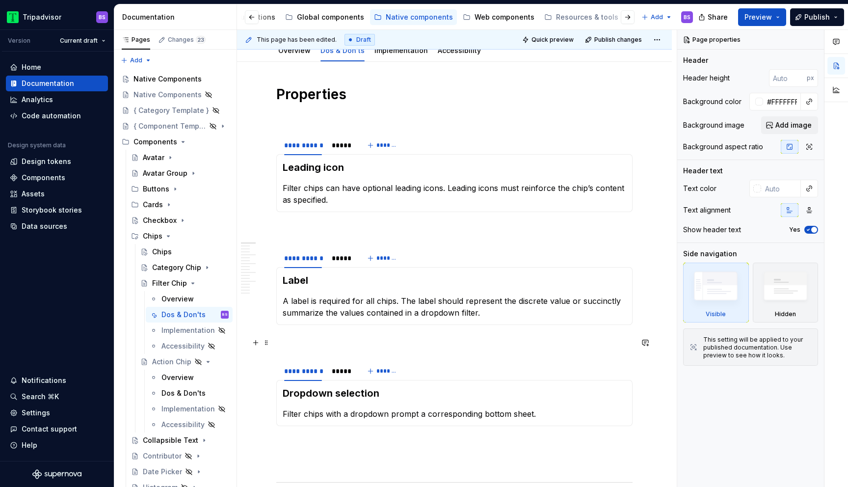
scroll to position [133, 0]
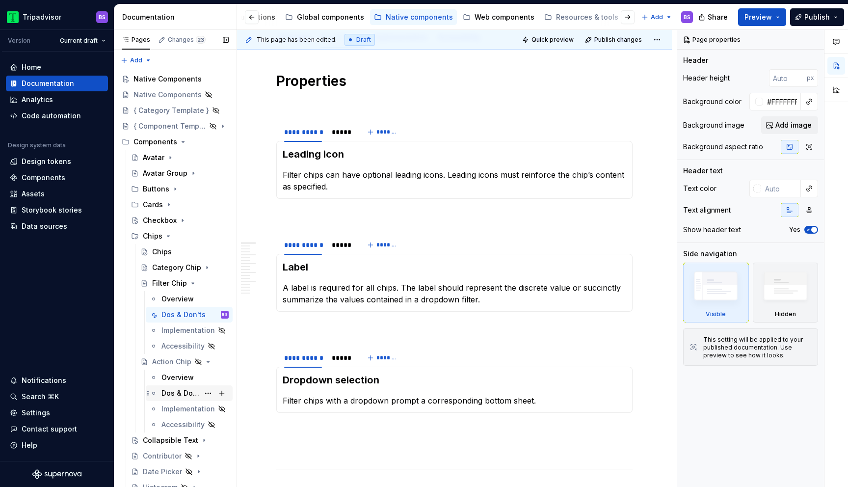
click at [186, 392] on div "Dos & Don'ts" at bounding box center [180, 393] width 38 height 10
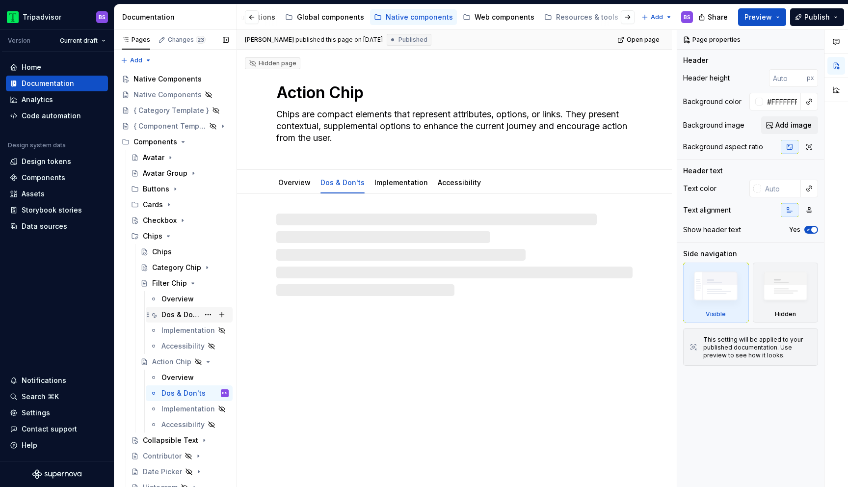
click at [185, 310] on div "Dos & Don'ts" at bounding box center [180, 314] width 38 height 10
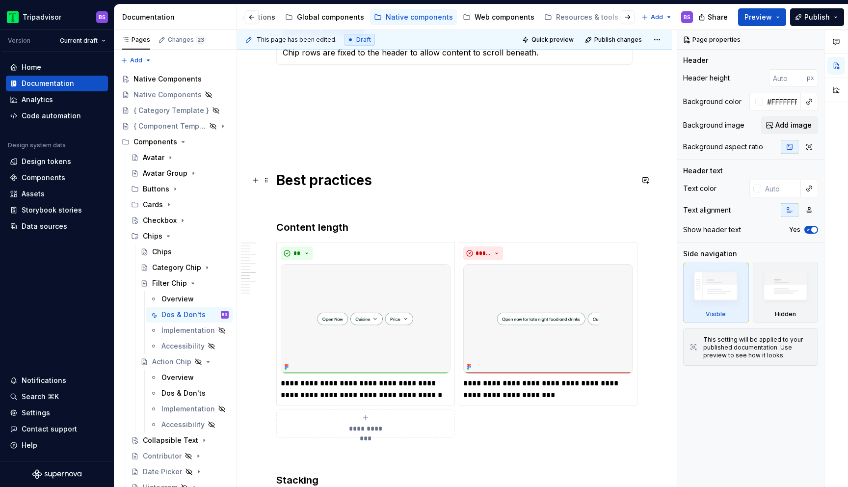
scroll to position [1175, 0]
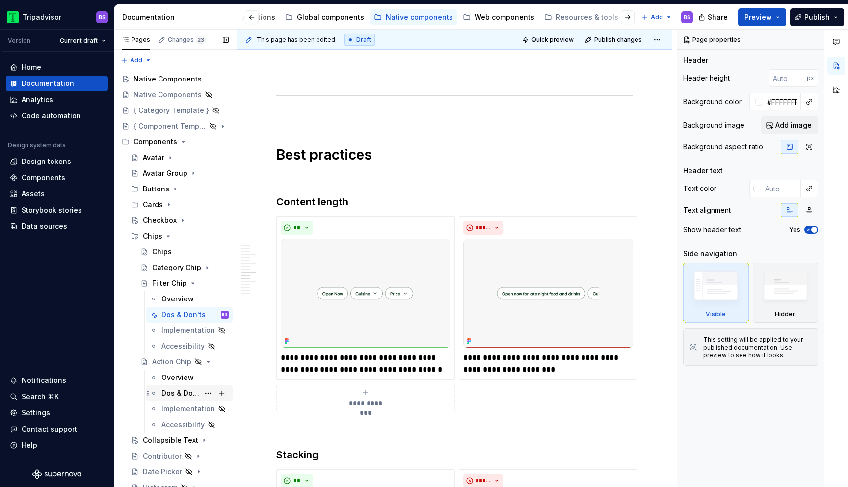
click at [195, 390] on div "Dos & Don'ts" at bounding box center [180, 393] width 38 height 10
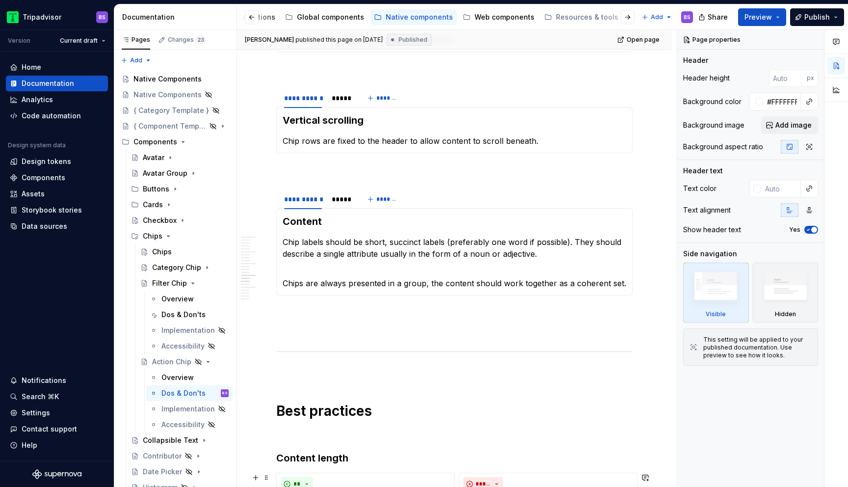
scroll to position [1220, 0]
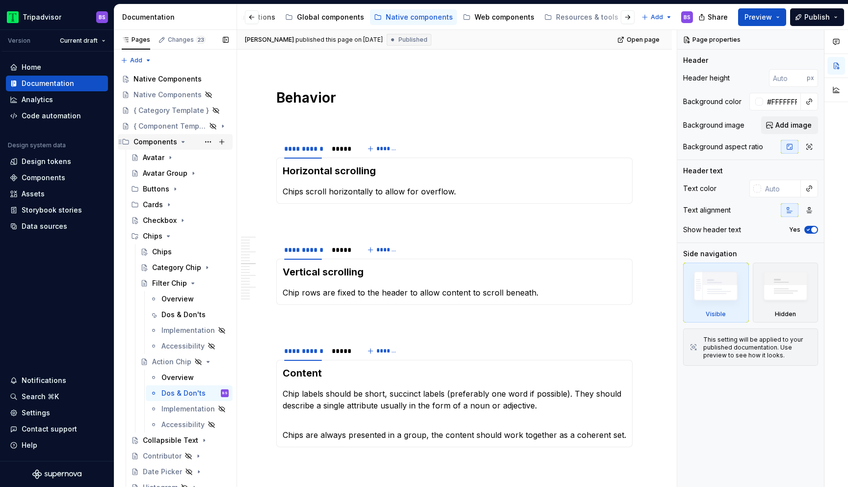
click at [182, 141] on icon "Page tree" at bounding box center [183, 141] width 2 height 1
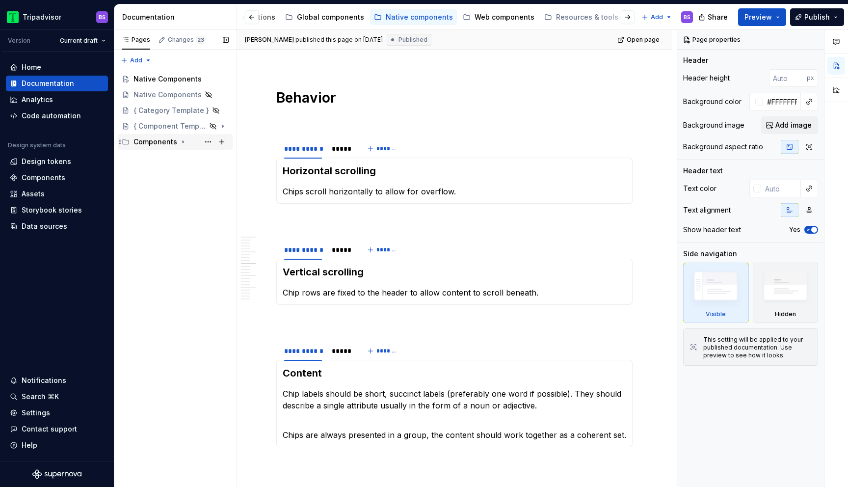
click at [182, 141] on icon "Page tree" at bounding box center [182, 142] width 1 height 2
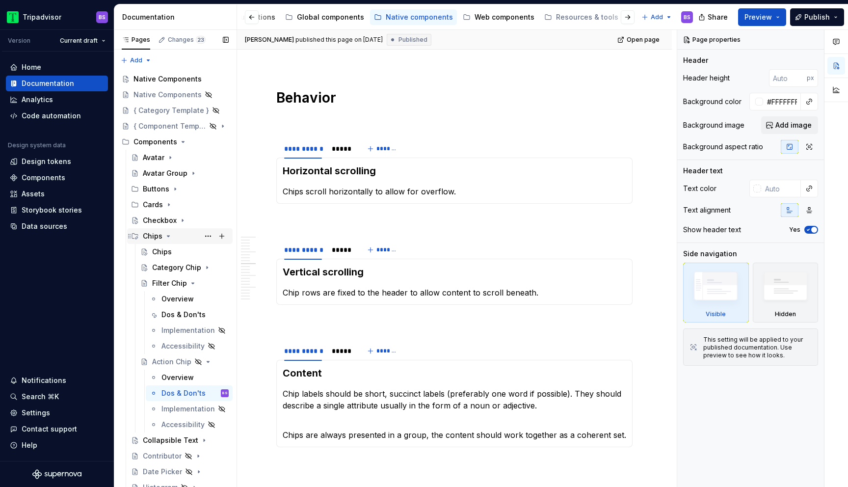
click at [168, 240] on div "Chips" at bounding box center [186, 236] width 86 height 14
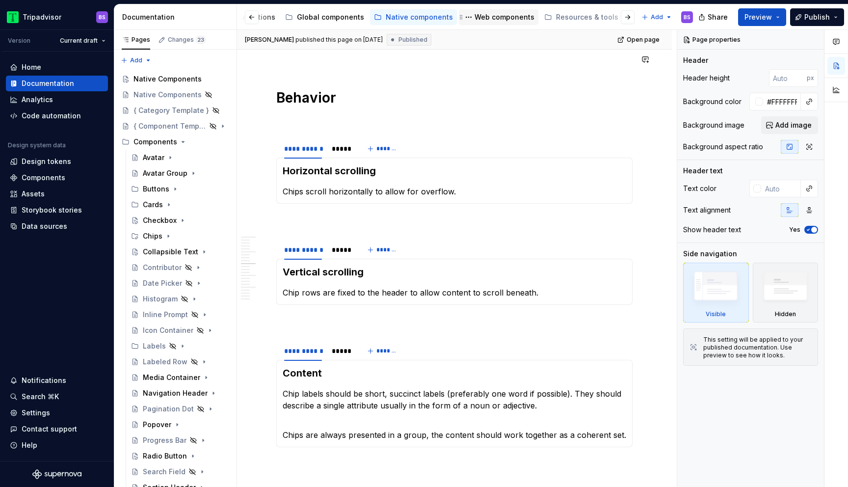
click at [498, 20] on div "Web components" at bounding box center [504, 17] width 60 height 10
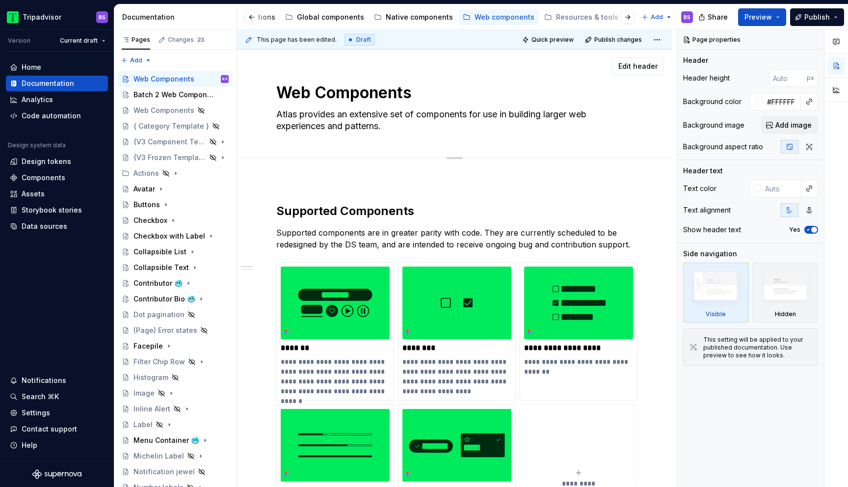
type textarea "*"
